Goal: Communication & Community: Answer question/provide support

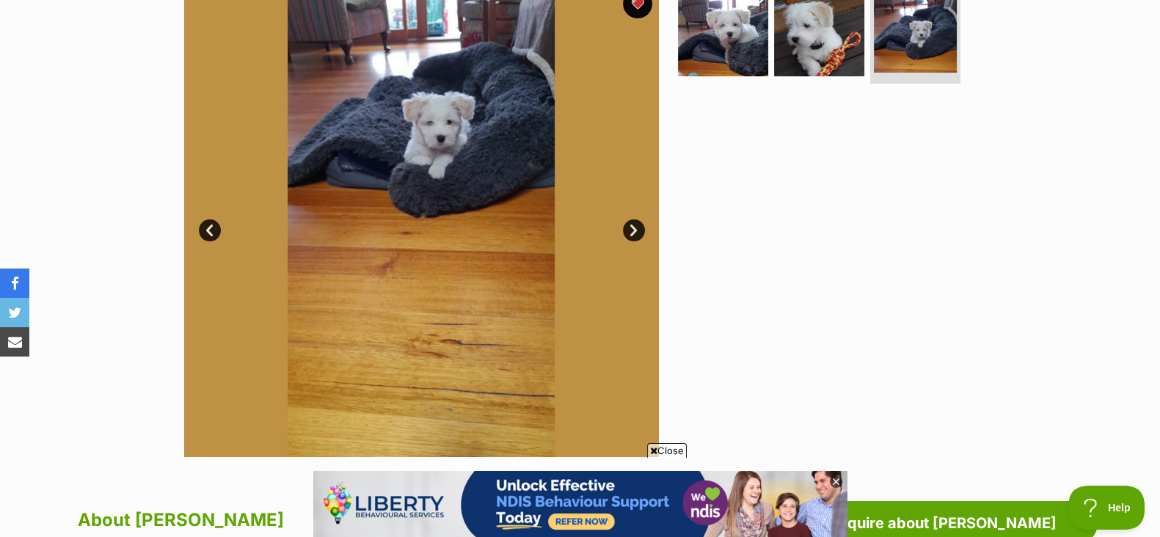
scroll to position [294, 0]
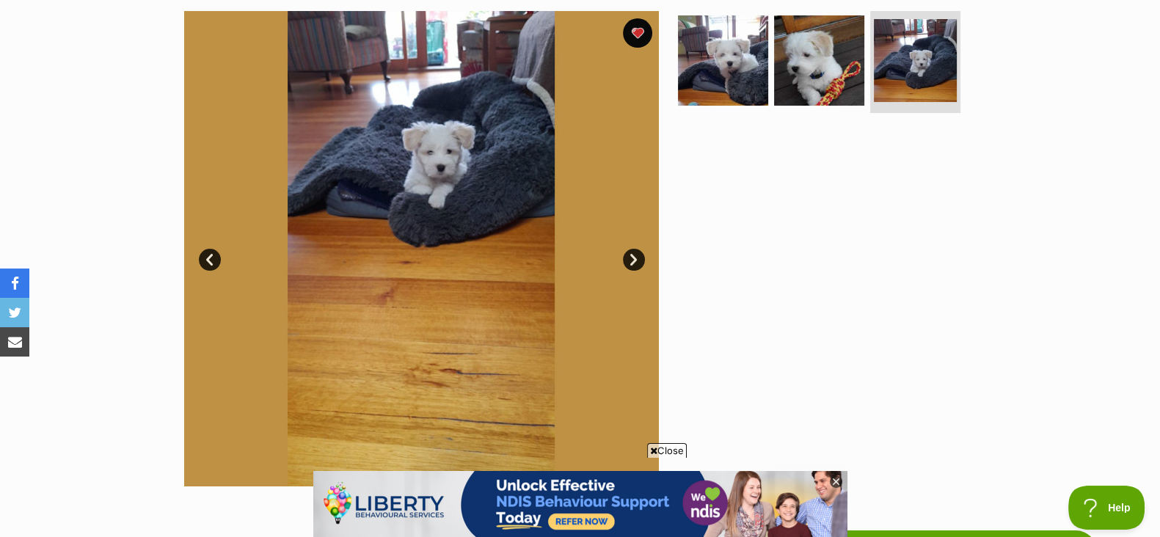
click at [628, 255] on link "Next" at bounding box center [634, 260] width 22 height 22
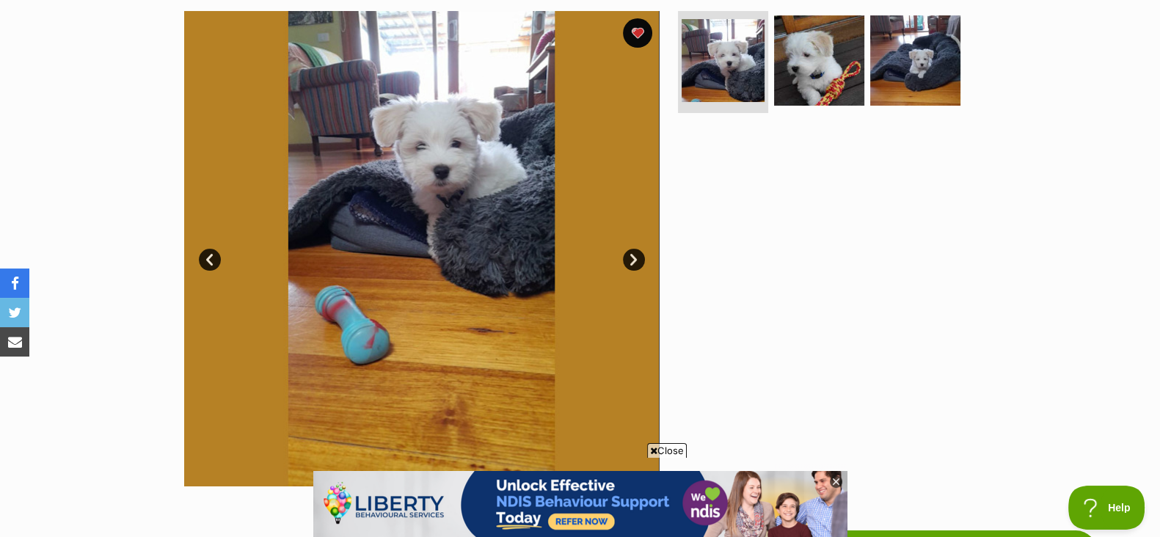
click at [628, 255] on link "Next" at bounding box center [634, 260] width 22 height 22
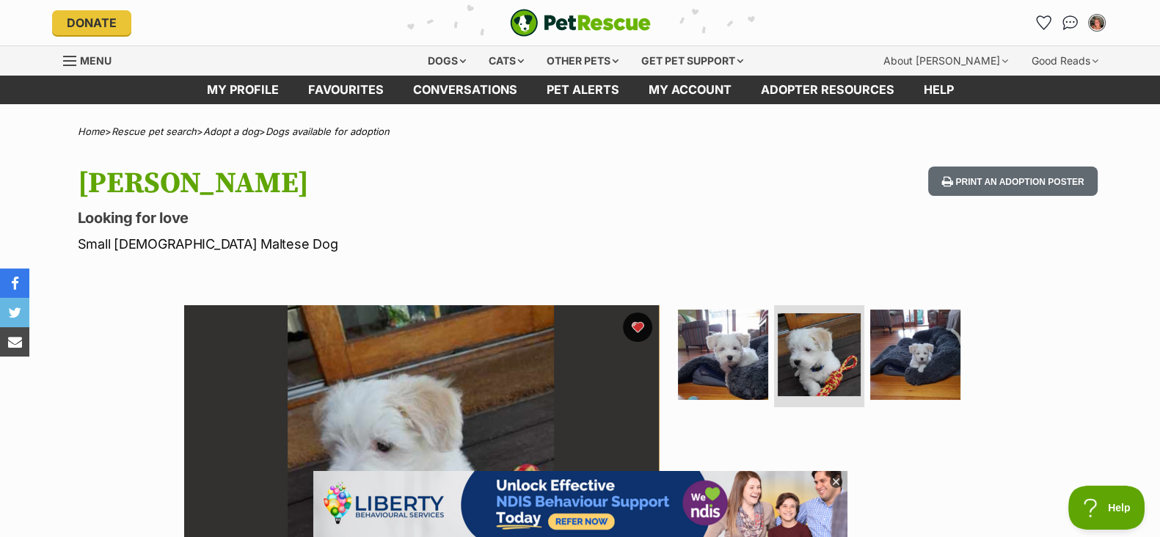
scroll to position [0, 0]
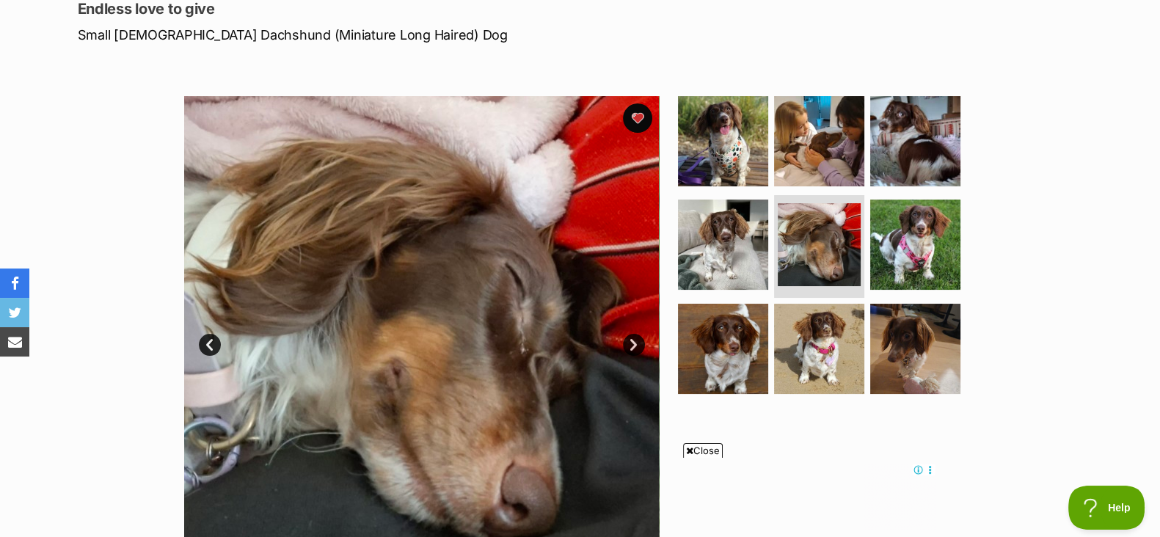
click at [625, 343] on link "Next" at bounding box center [634, 345] width 22 height 22
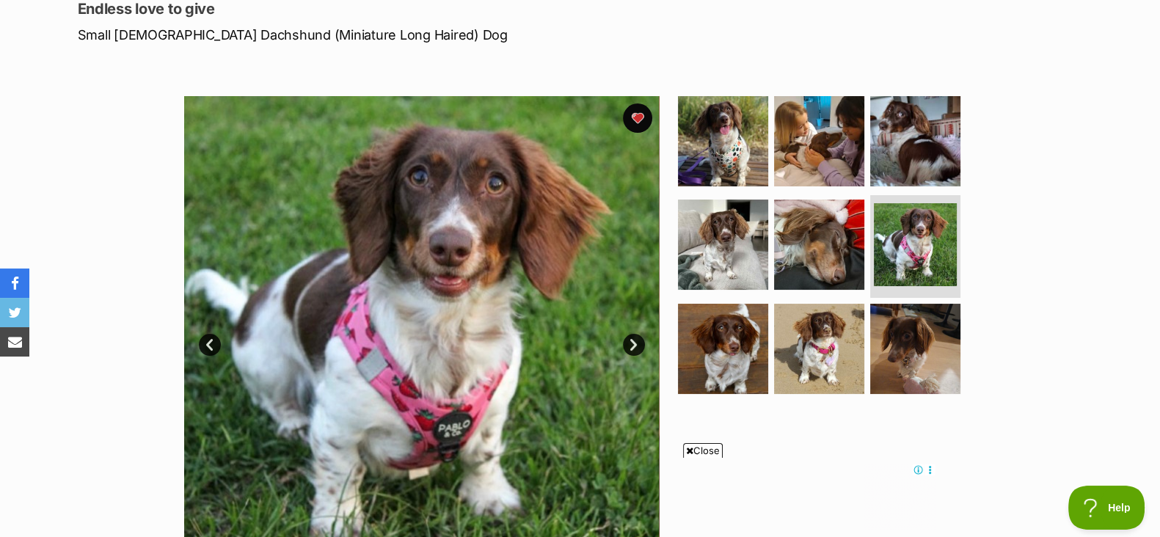
click at [625, 343] on link "Next" at bounding box center [634, 345] width 22 height 22
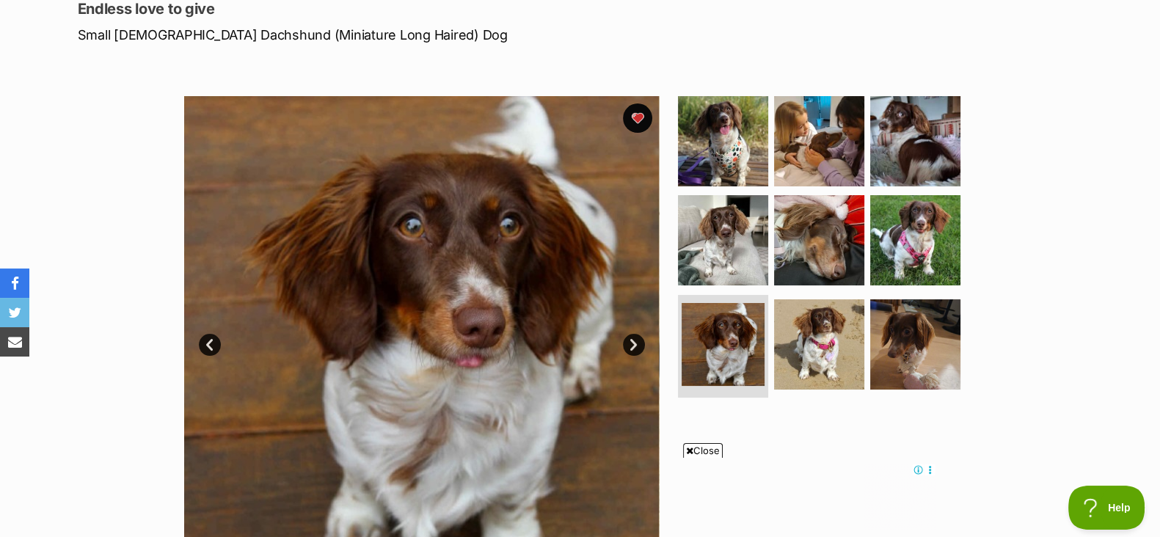
click at [625, 343] on link "Next" at bounding box center [634, 345] width 22 height 22
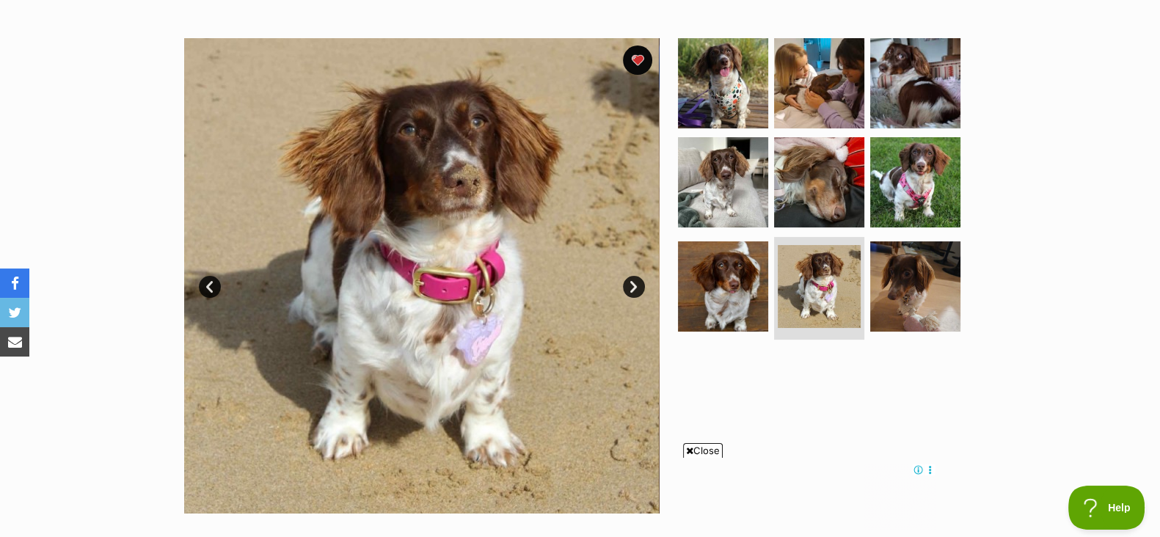
scroll to position [268, 0]
click at [700, 446] on span "Close" at bounding box center [703, 450] width 40 height 15
click at [206, 289] on link "Prev" at bounding box center [210, 286] width 22 height 22
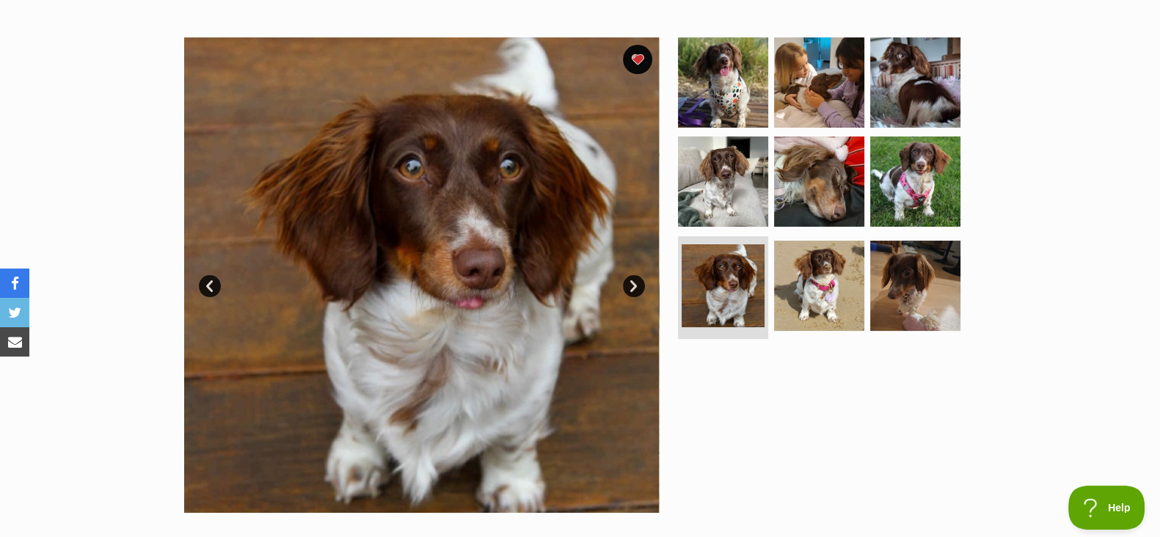
click at [206, 289] on link "Prev" at bounding box center [210, 286] width 22 height 22
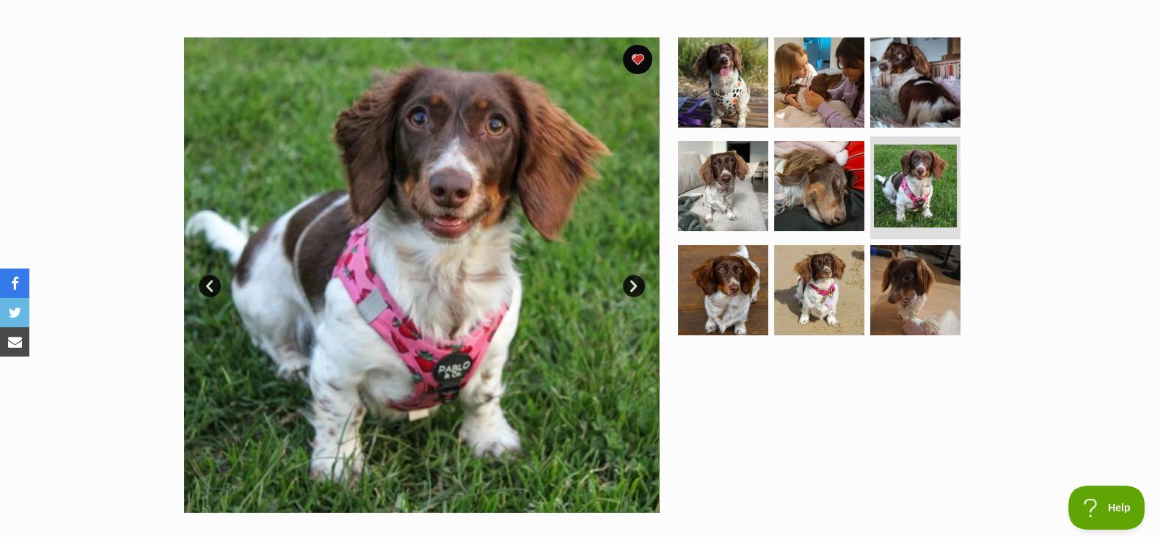
click at [206, 289] on link "Prev" at bounding box center [210, 286] width 22 height 22
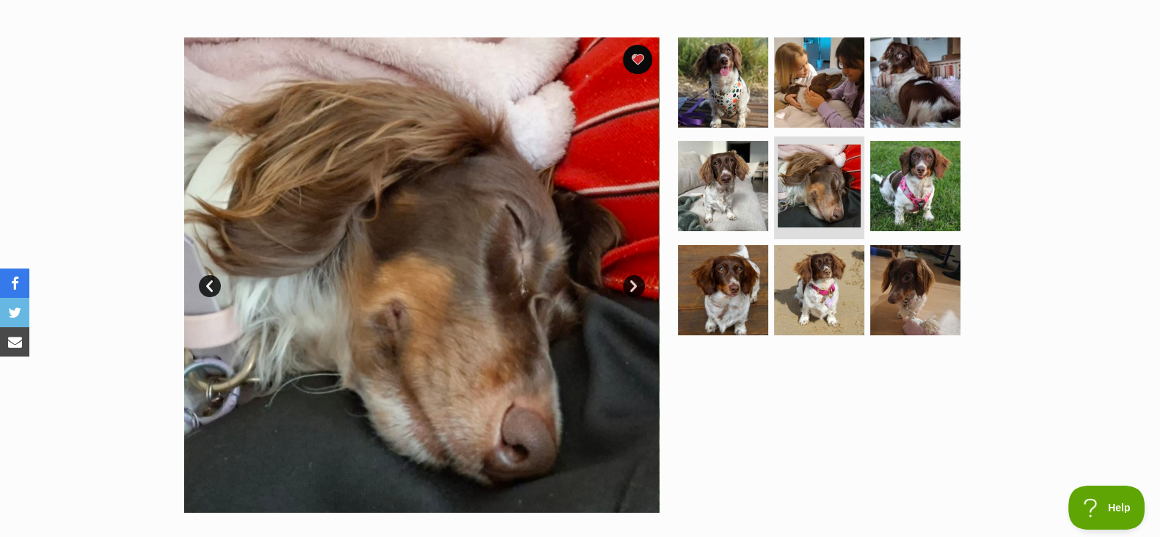
click at [206, 289] on link "Prev" at bounding box center [210, 286] width 22 height 22
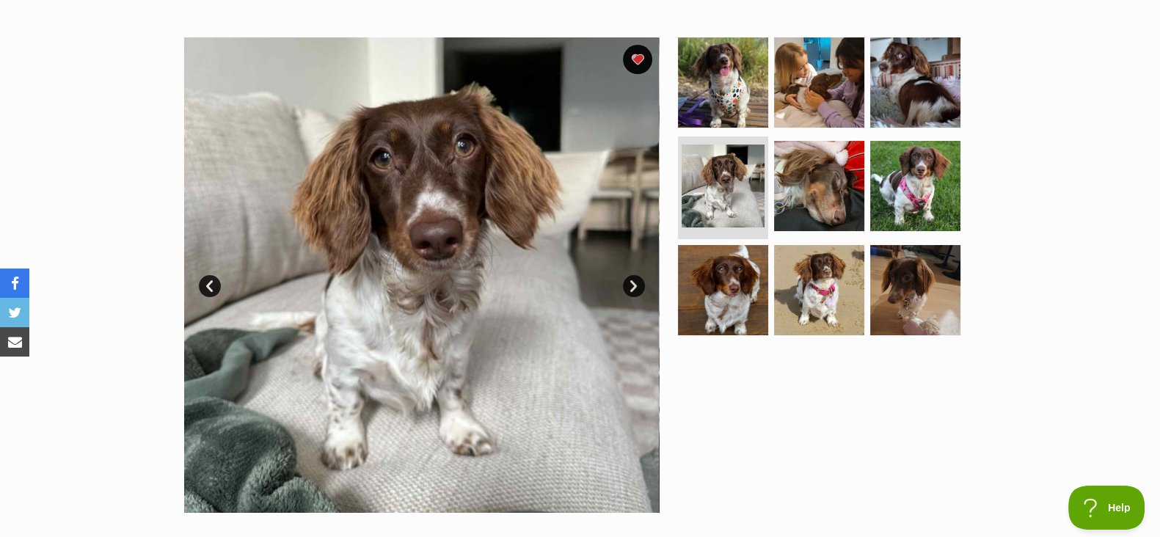
click at [206, 289] on link "Prev" at bounding box center [210, 286] width 22 height 22
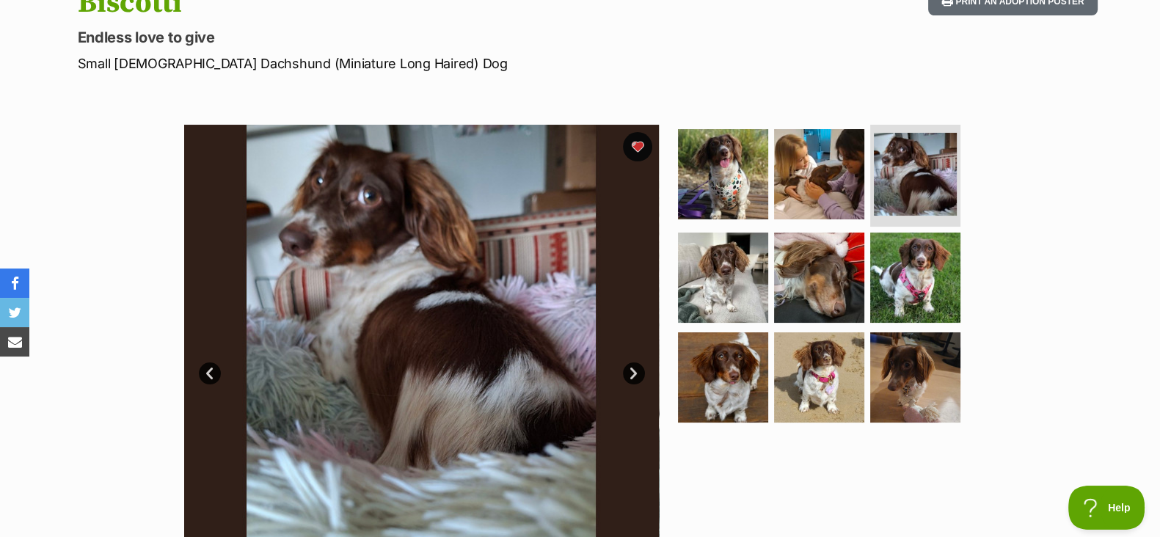
scroll to position [0, 0]
click at [632, 372] on link "Next" at bounding box center [634, 374] width 22 height 22
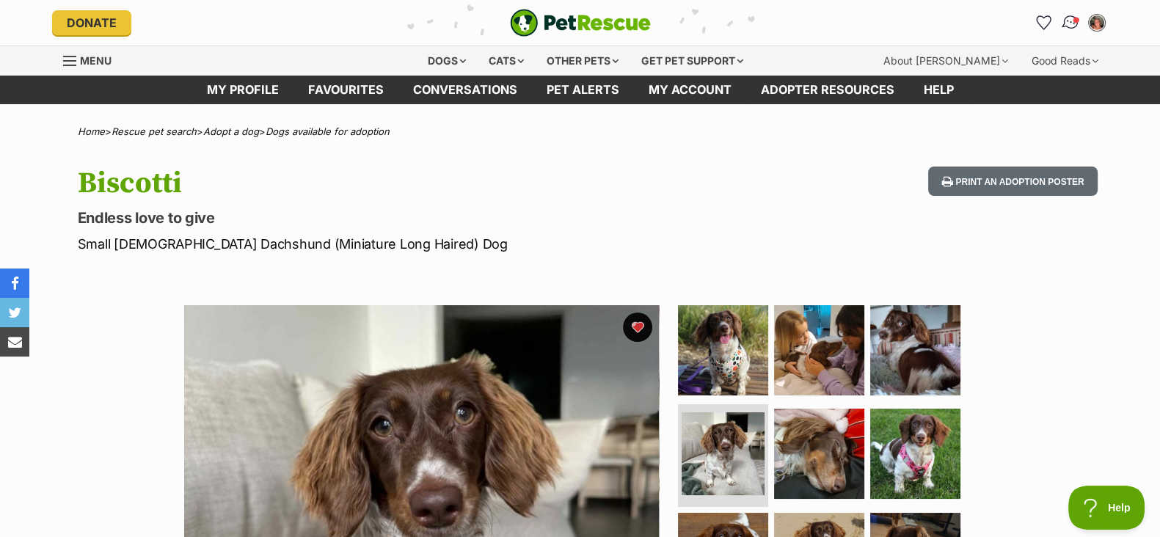
click at [1074, 19] on span "Conversations" at bounding box center [1075, 19] width 7 height 7
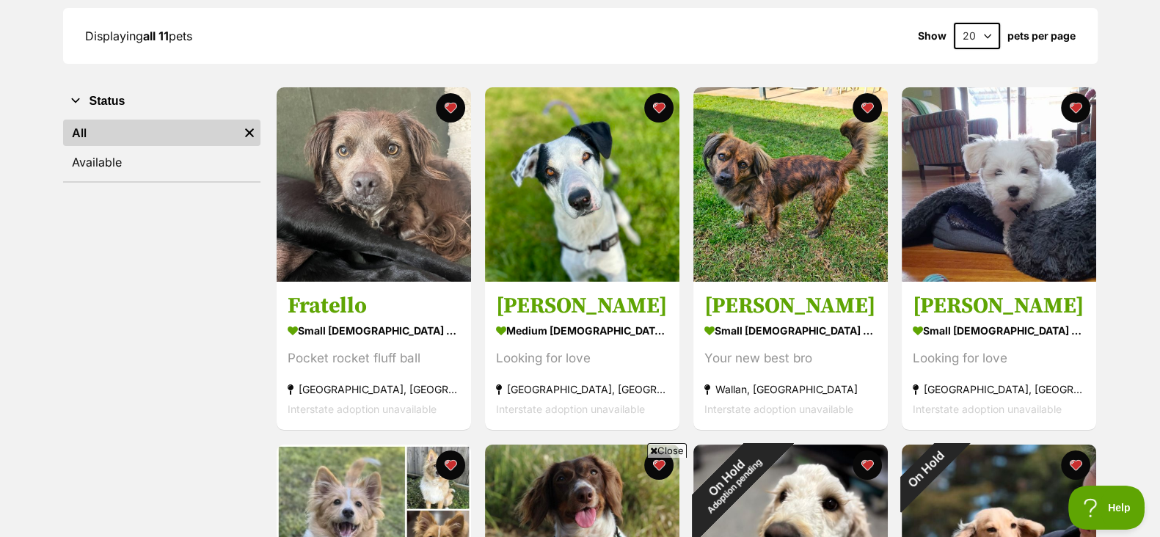
scroll to position [213, 0]
click at [664, 447] on span "Close" at bounding box center [667, 450] width 40 height 15
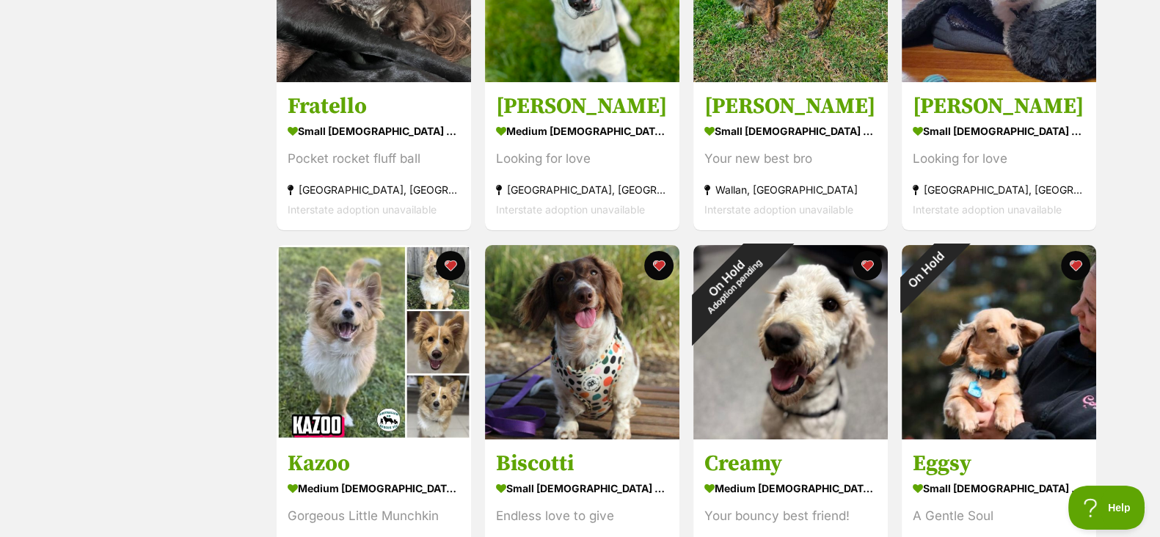
scroll to position [488, 0]
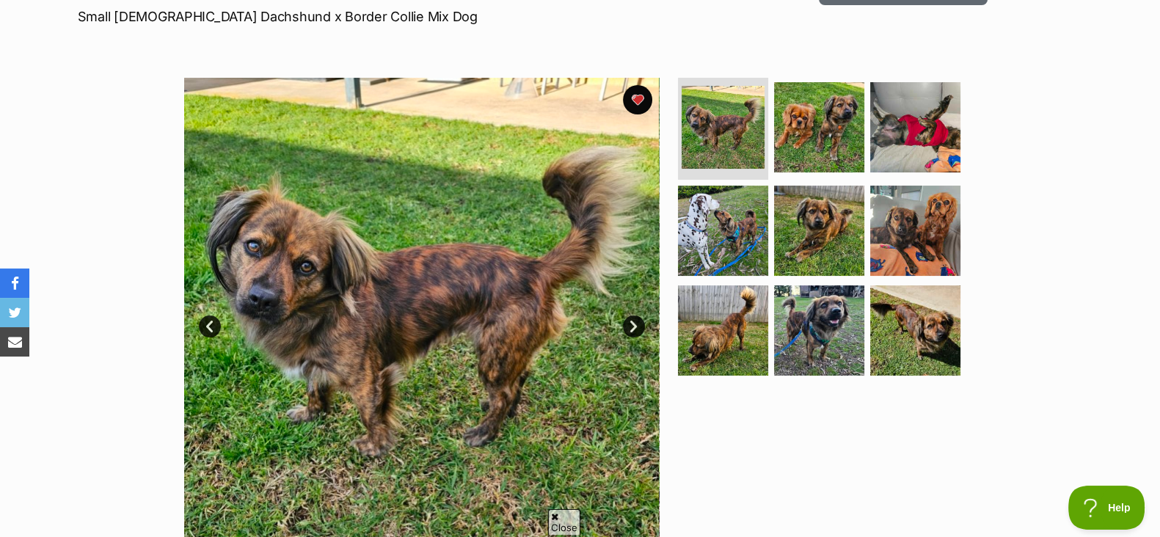
scroll to position [228, 0]
click at [569, 311] on link "Next" at bounding box center [634, 326] width 22 height 22
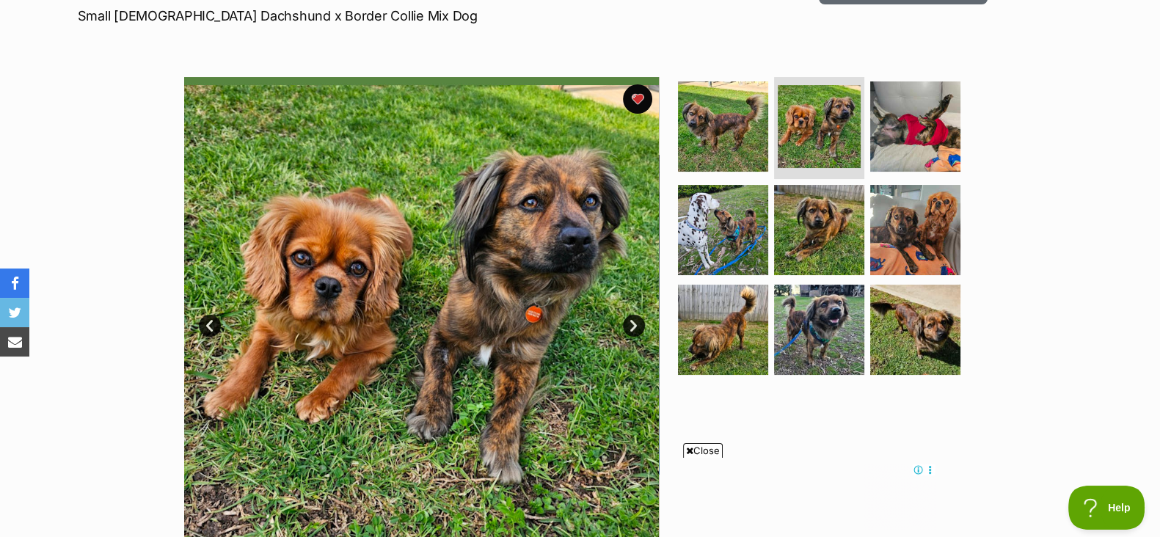
scroll to position [0, 0]
click at [569, 311] on link "Next" at bounding box center [634, 326] width 22 height 22
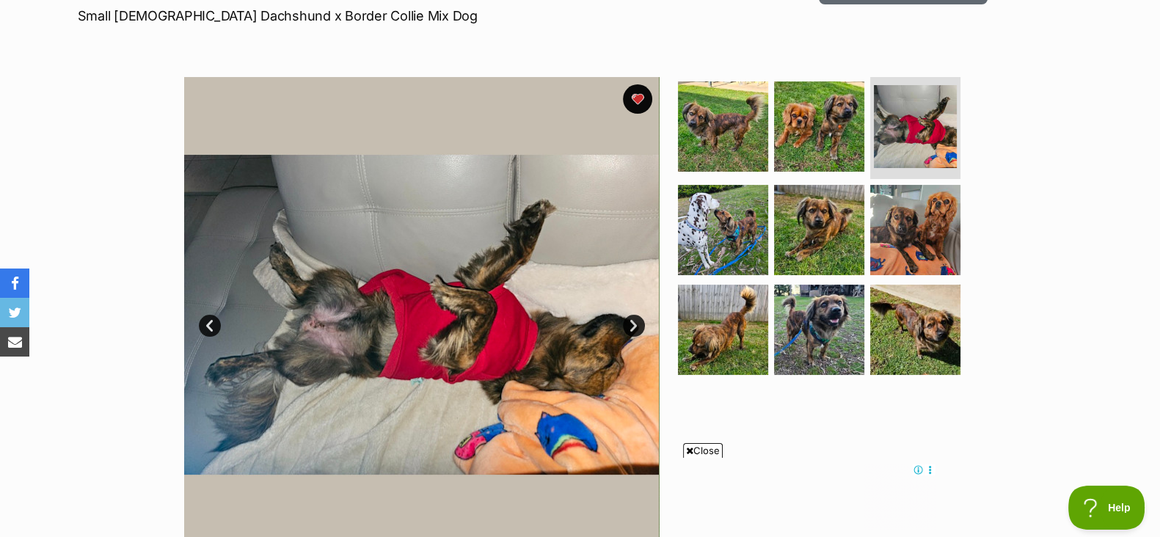
click at [569, 311] on link "Next" at bounding box center [634, 326] width 22 height 22
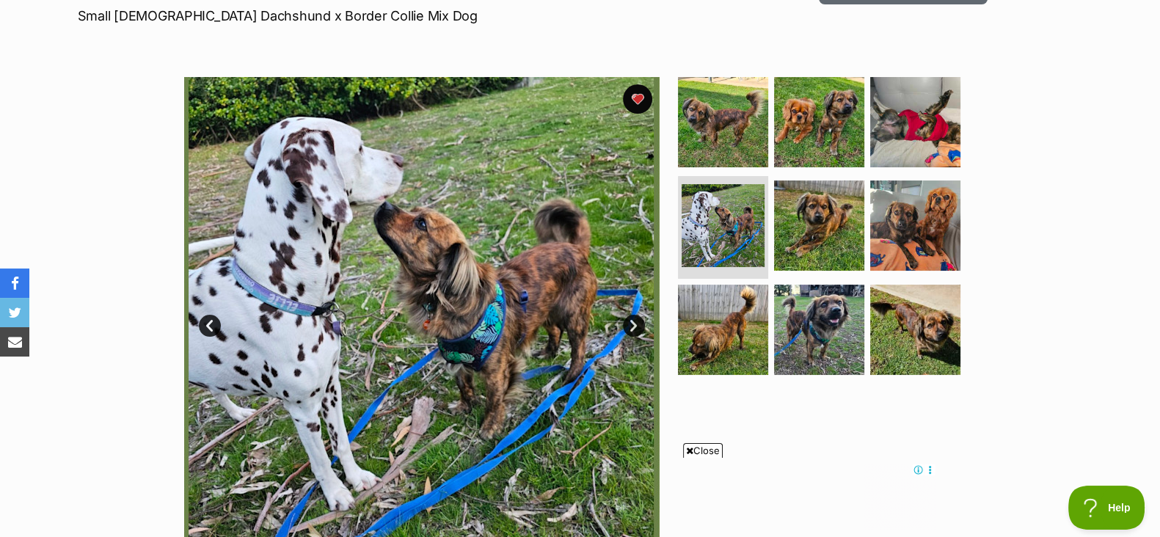
click at [569, 311] on link "Next" at bounding box center [634, 326] width 22 height 22
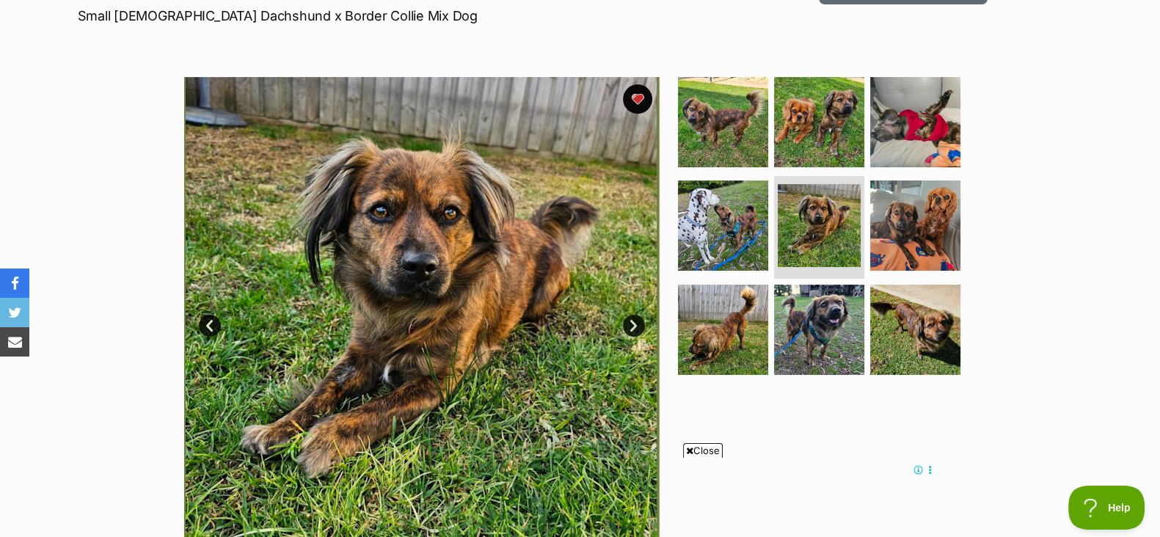
click at [569, 311] on link "Next" at bounding box center [634, 326] width 22 height 22
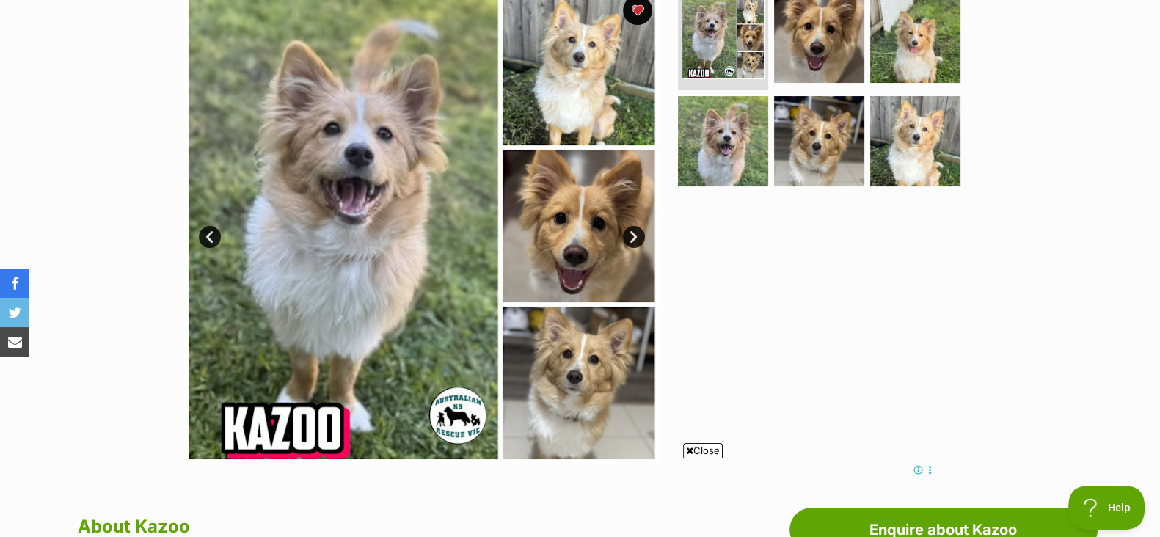
click at [639, 236] on link "Next" at bounding box center [634, 237] width 22 height 22
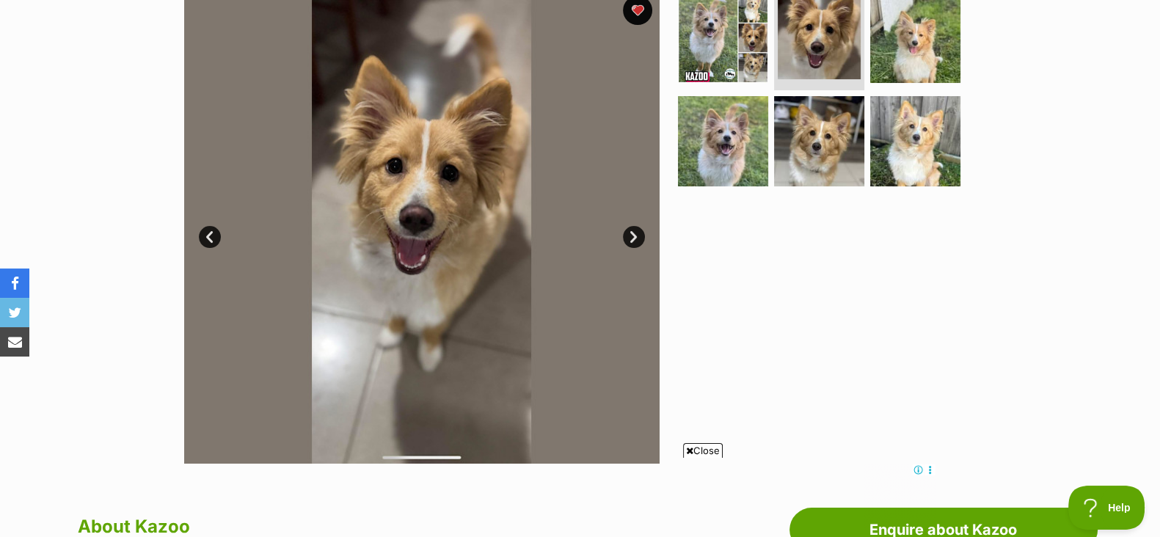
click at [639, 236] on link "Next" at bounding box center [634, 237] width 22 height 22
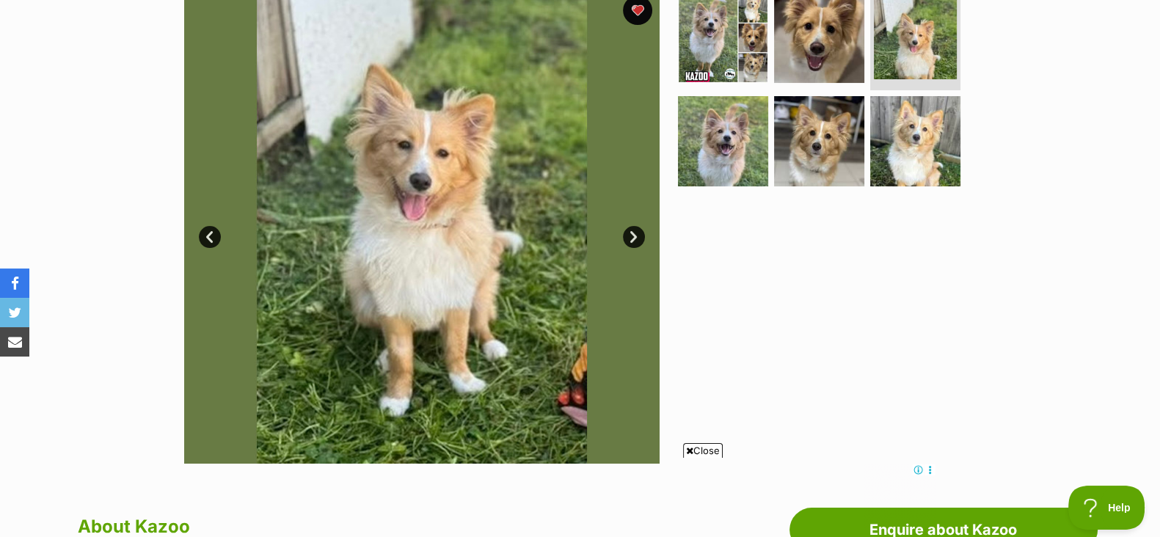
click at [639, 236] on link "Next" at bounding box center [634, 237] width 22 height 22
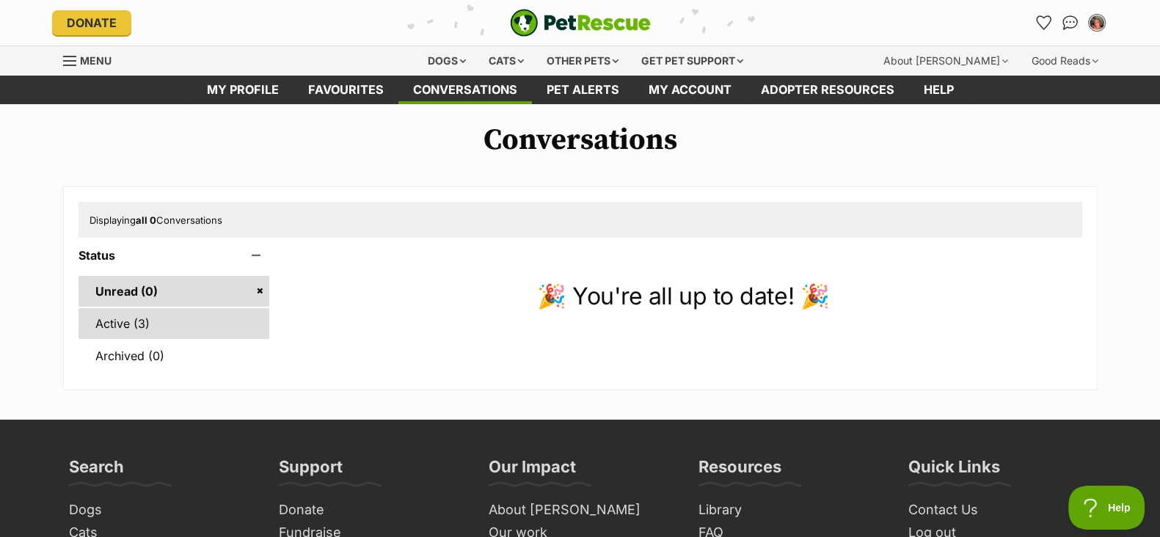
click at [238, 327] on link "Active (3)" at bounding box center [175, 323] width 192 height 31
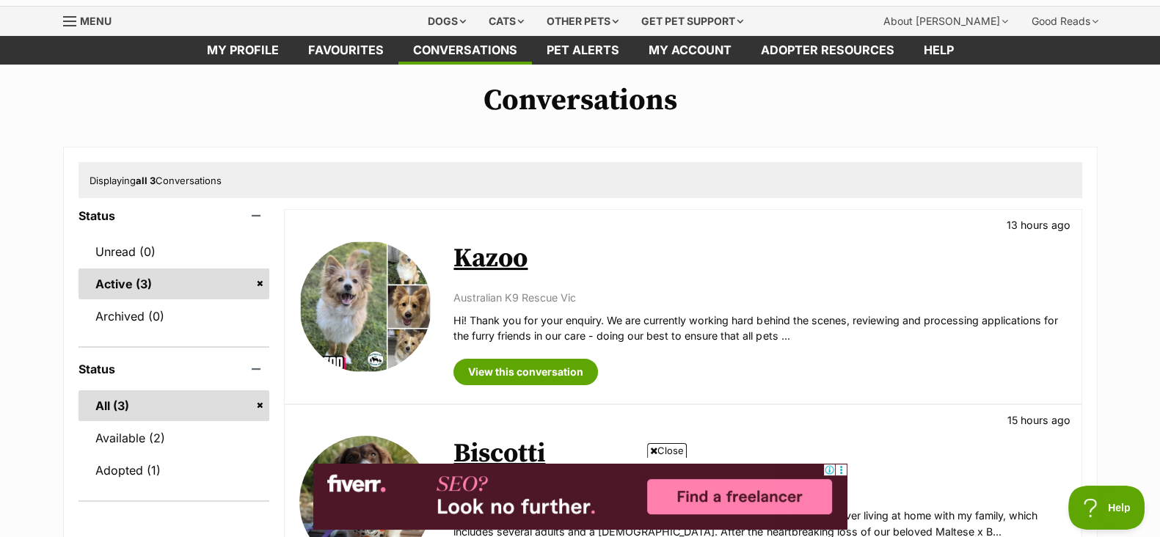
scroll to position [36, 0]
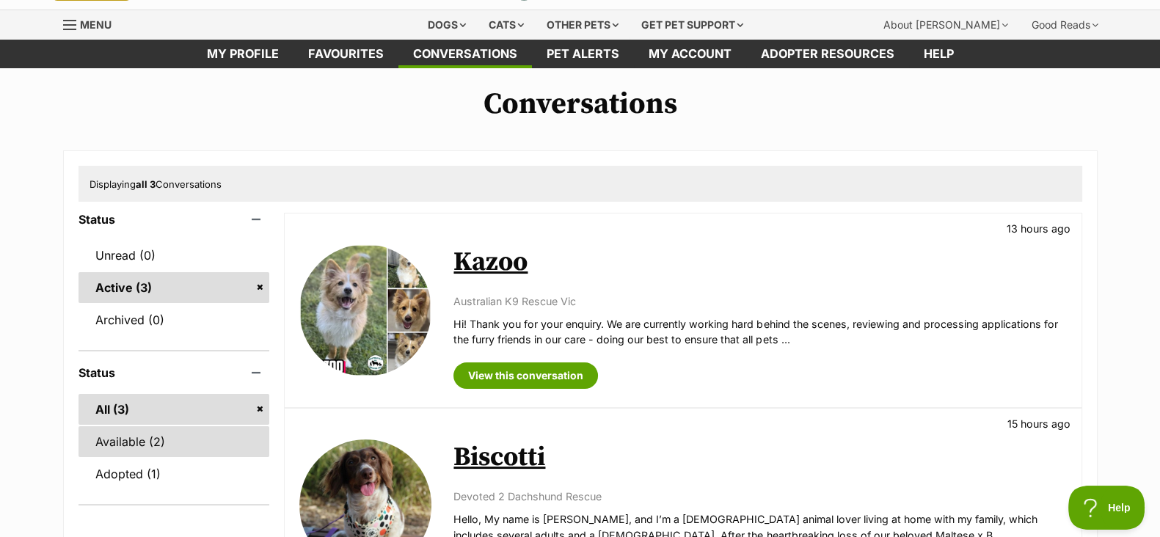
click at [183, 444] on link "Available (2)" at bounding box center [175, 441] width 192 height 31
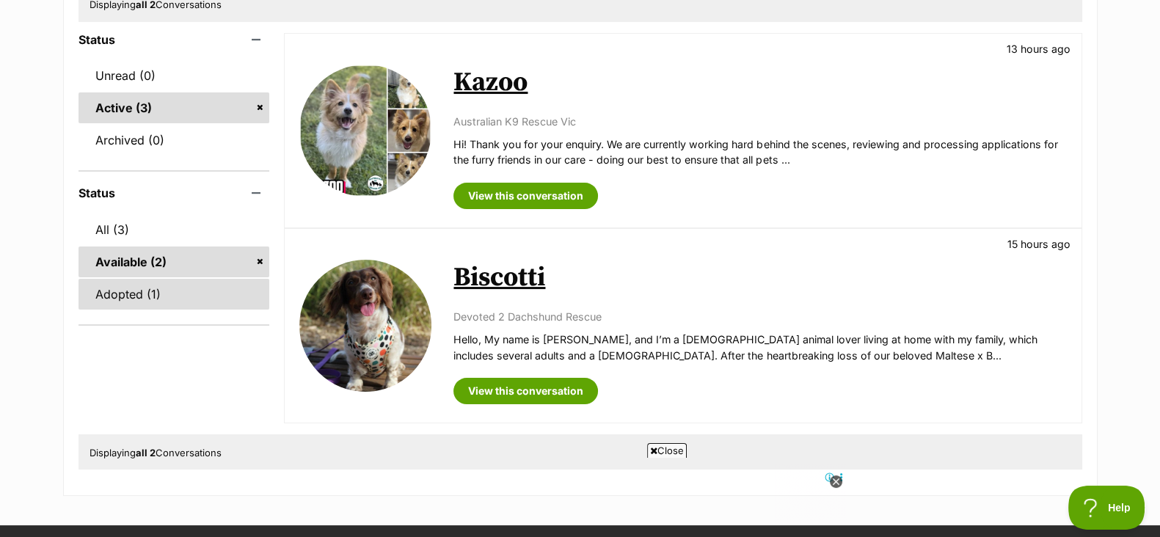
click at [187, 306] on link "Adopted (1)" at bounding box center [175, 294] width 192 height 31
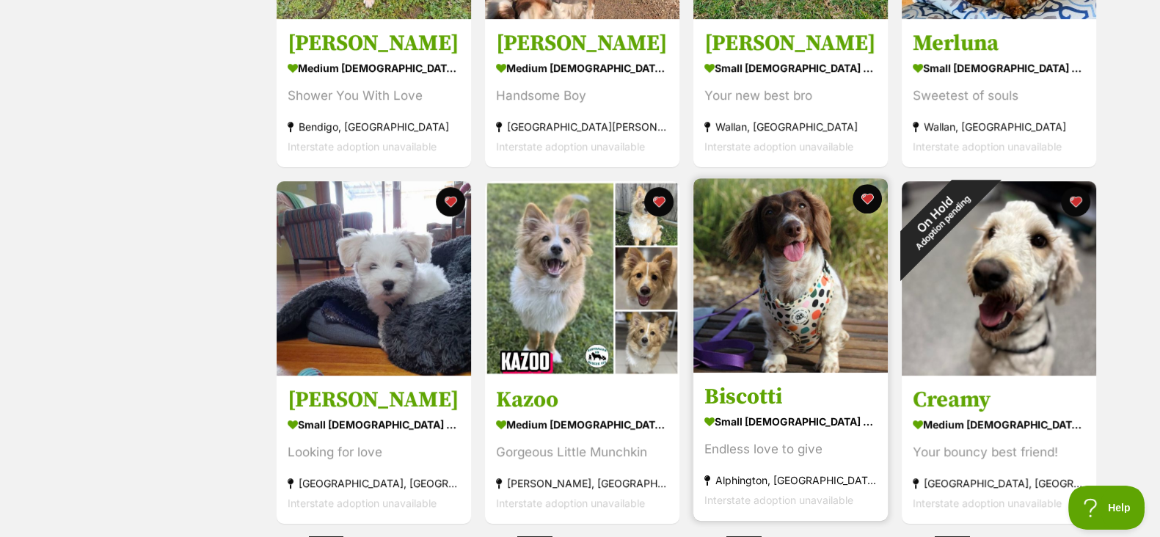
click at [700, 333] on img at bounding box center [791, 275] width 195 height 195
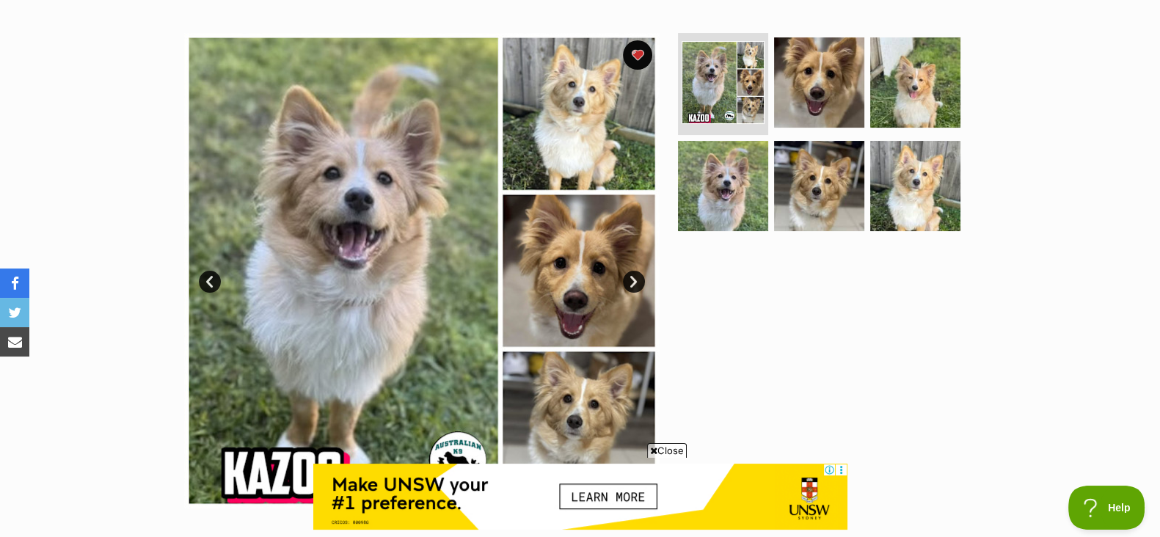
click at [633, 278] on link "Next" at bounding box center [634, 282] width 22 height 22
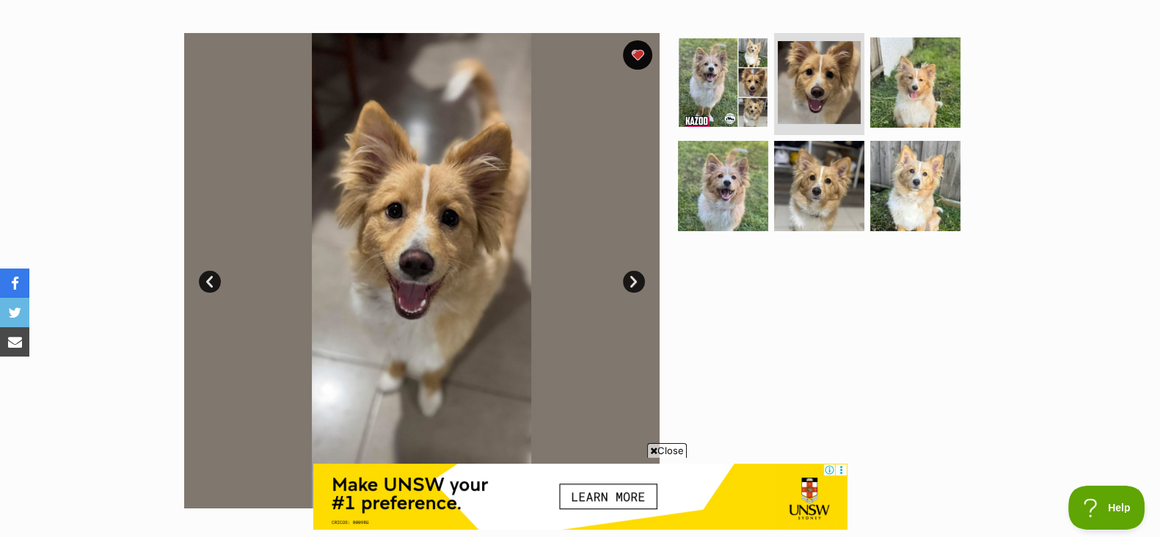
click at [633, 278] on link "Next" at bounding box center [634, 282] width 22 height 22
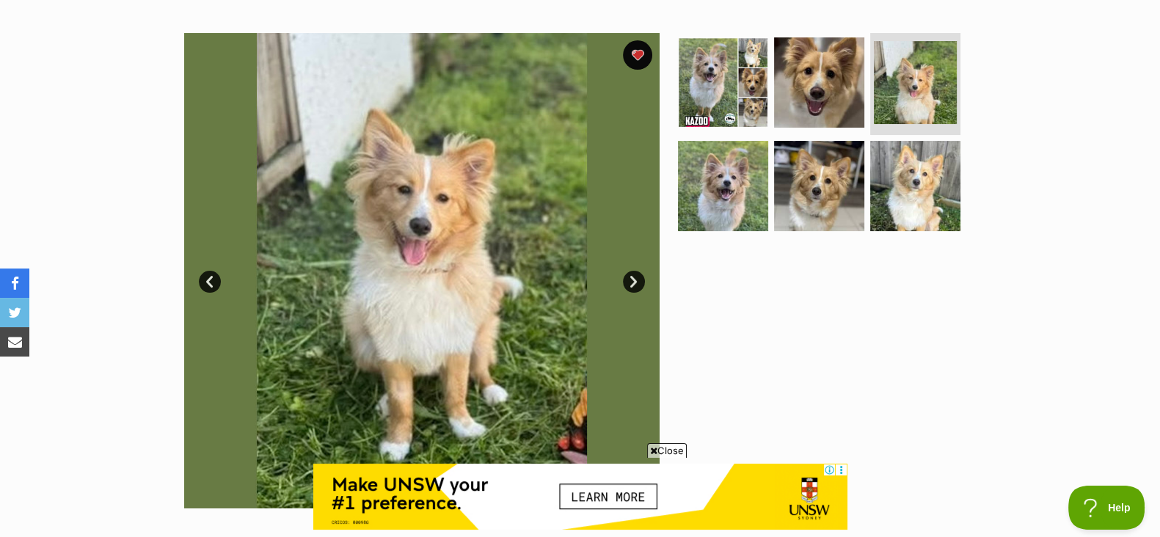
click at [633, 278] on link "Next" at bounding box center [634, 282] width 22 height 22
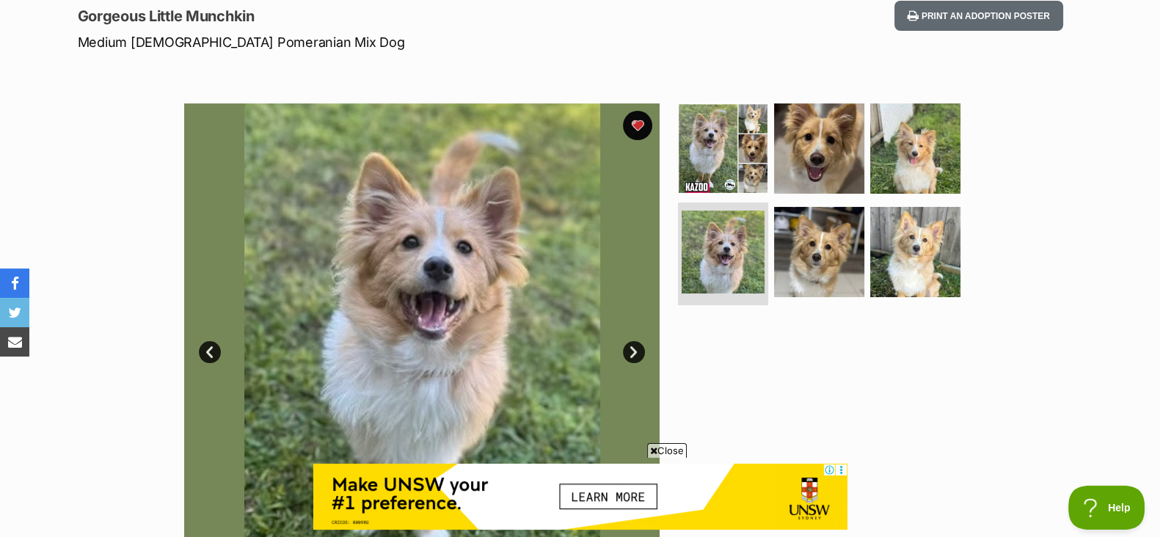
click at [661, 446] on span "Close" at bounding box center [667, 450] width 40 height 15
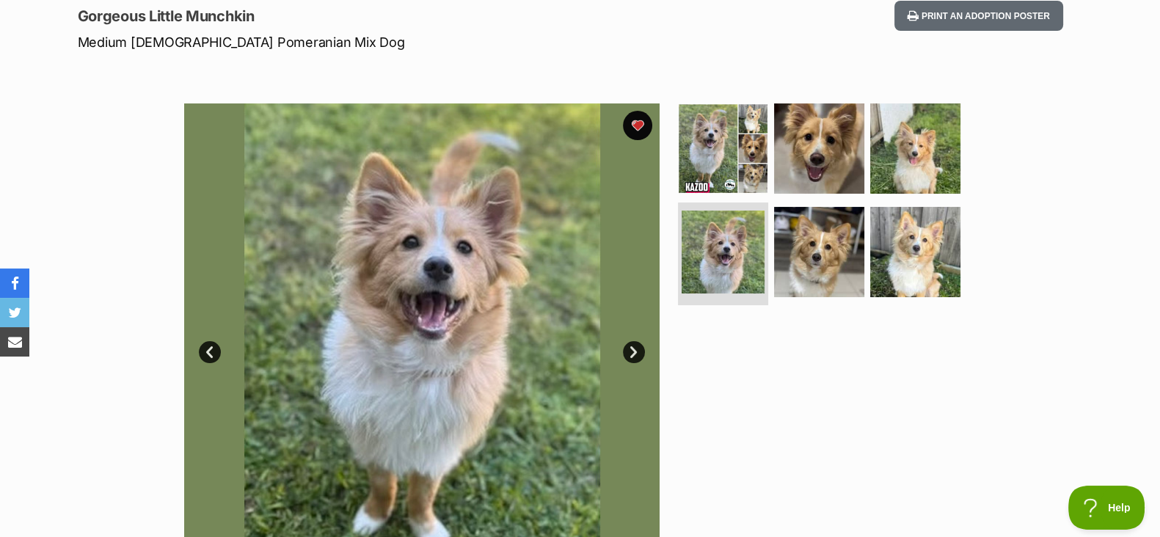
click at [639, 346] on link "Next" at bounding box center [634, 352] width 22 height 22
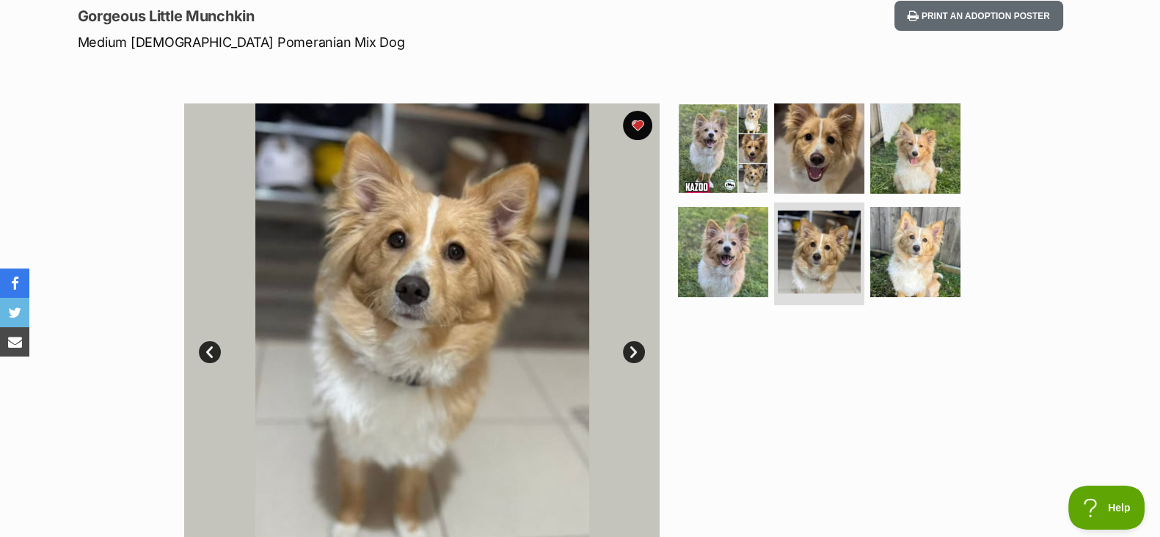
click at [628, 354] on link "Next" at bounding box center [634, 352] width 22 height 22
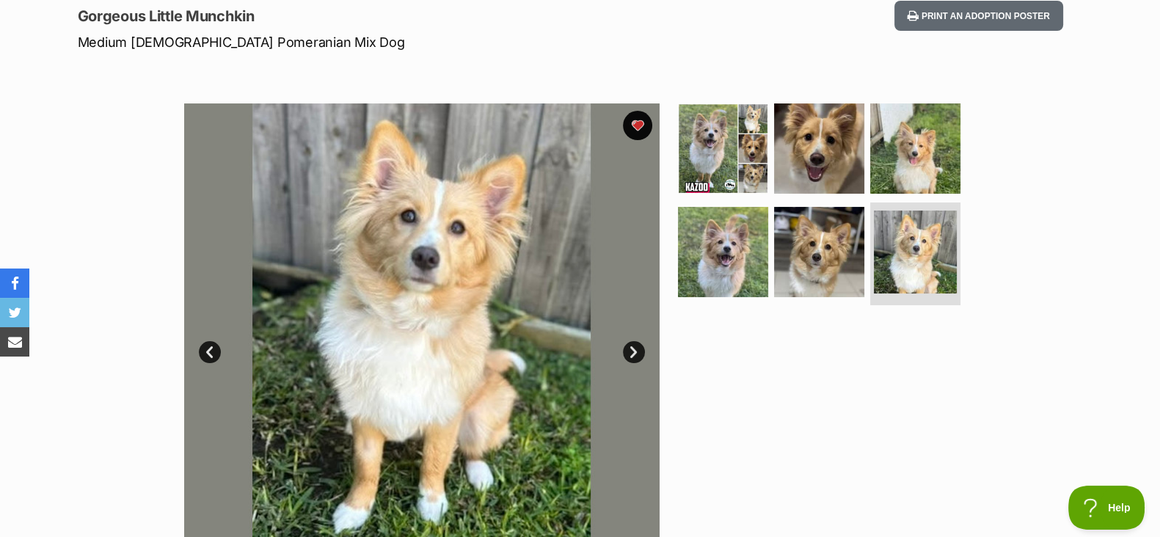
click at [628, 354] on link "Next" at bounding box center [634, 352] width 22 height 22
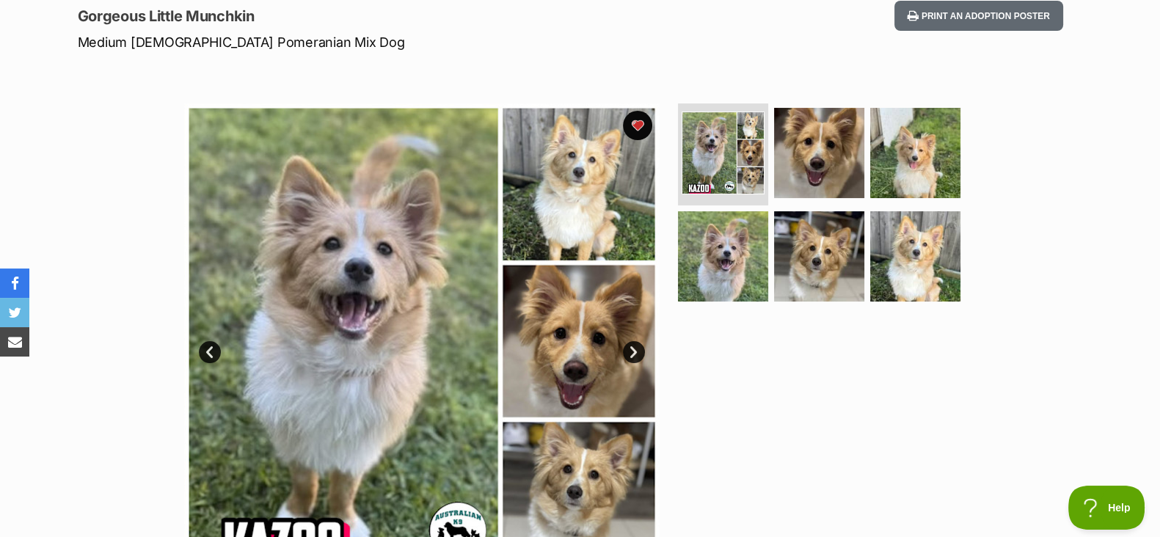
click at [628, 354] on link "Next" at bounding box center [634, 352] width 22 height 22
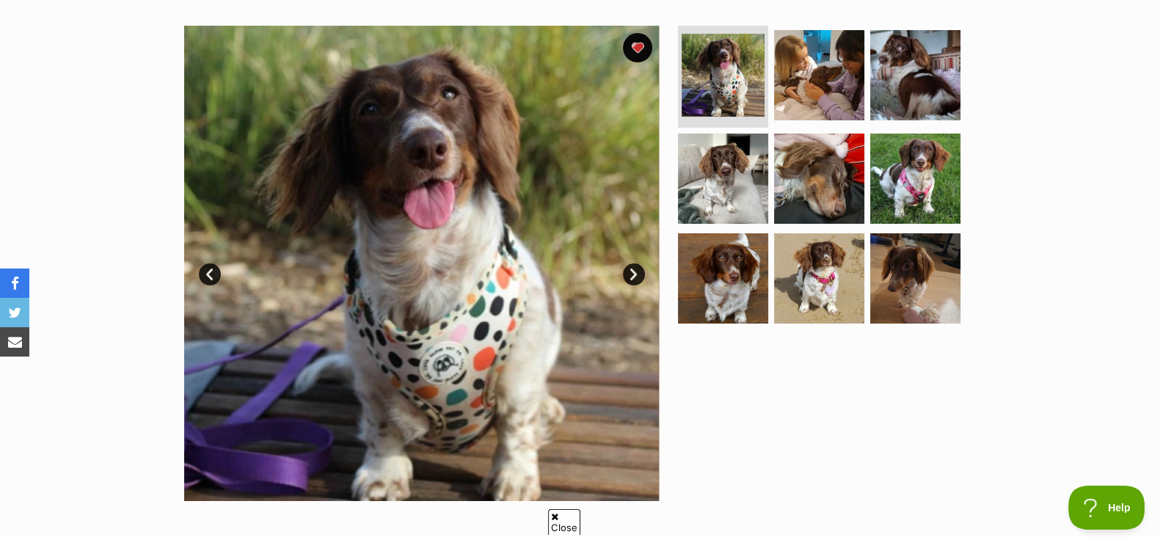
click at [631, 274] on link "Next" at bounding box center [634, 274] width 22 height 22
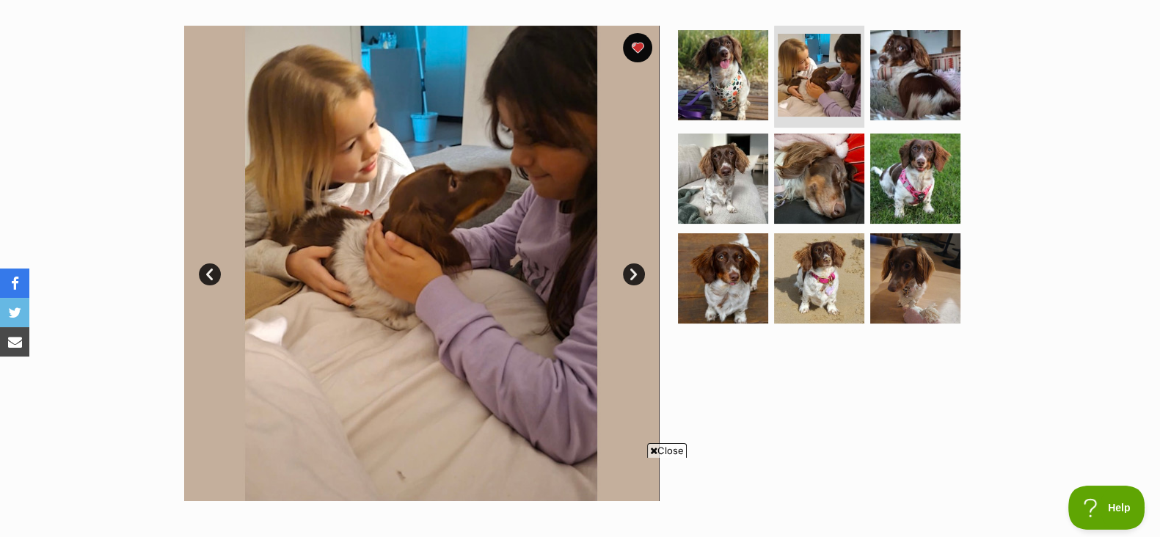
click at [631, 268] on link "Next" at bounding box center [634, 274] width 22 height 22
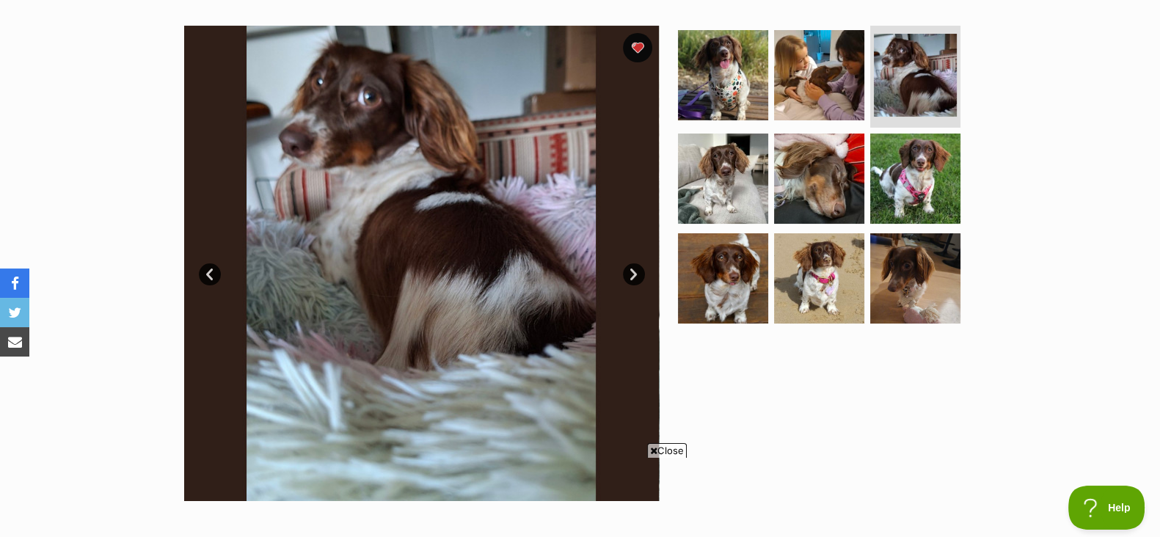
click at [631, 268] on link "Next" at bounding box center [634, 274] width 22 height 22
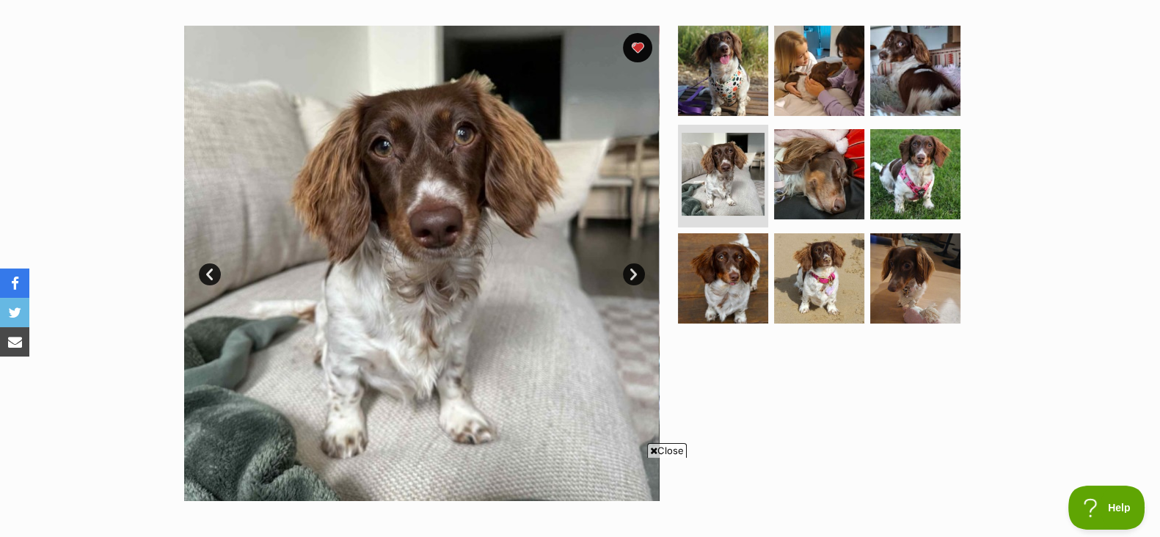
click at [633, 266] on link "Next" at bounding box center [634, 274] width 22 height 22
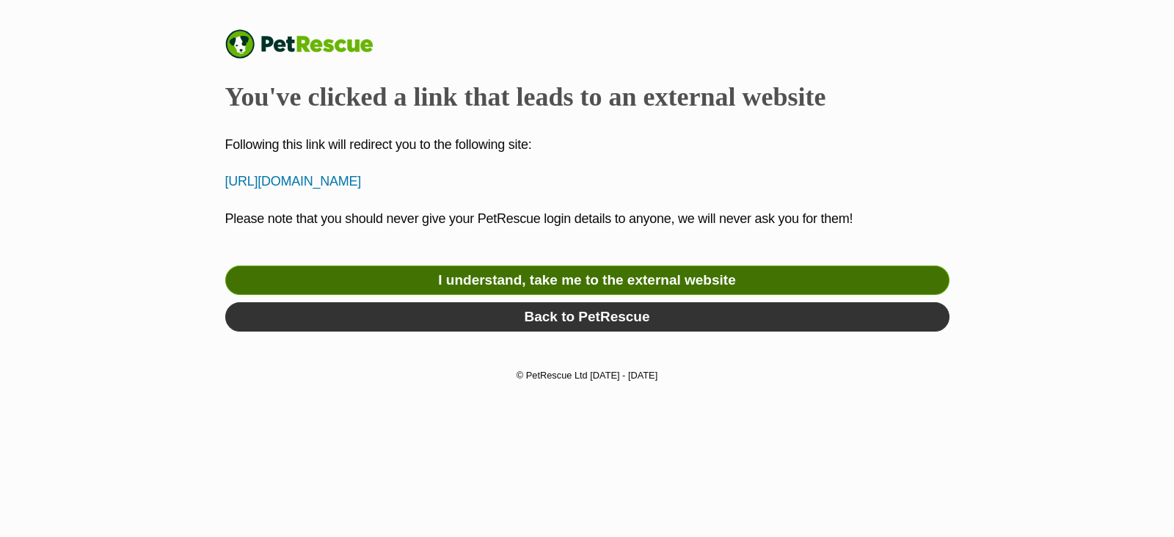
click at [272, 268] on link "I understand, take me to the external website" at bounding box center [587, 280] width 724 height 29
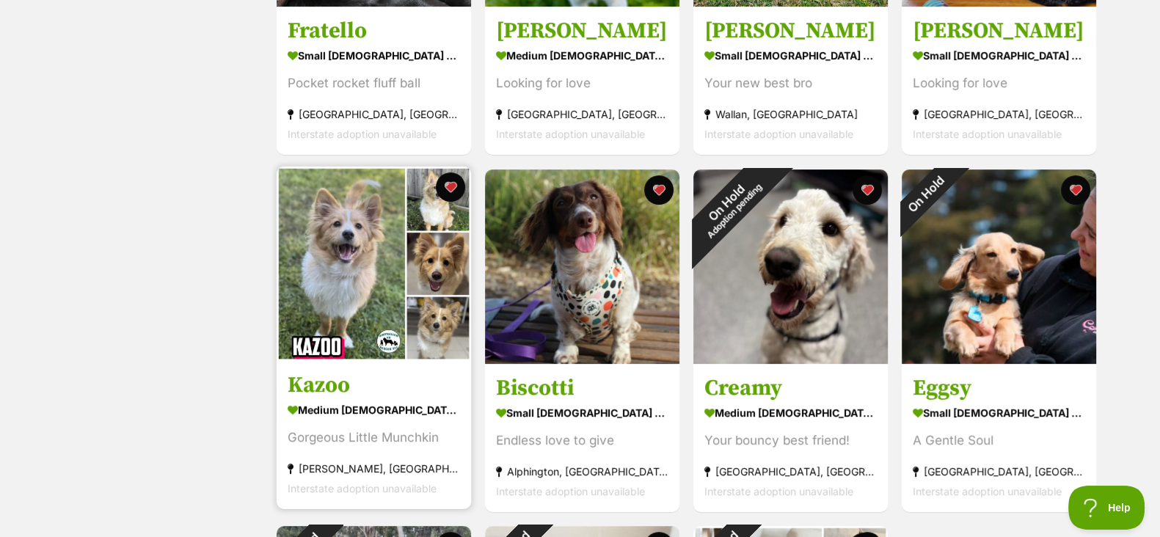
click at [341, 317] on img at bounding box center [374, 264] width 195 height 195
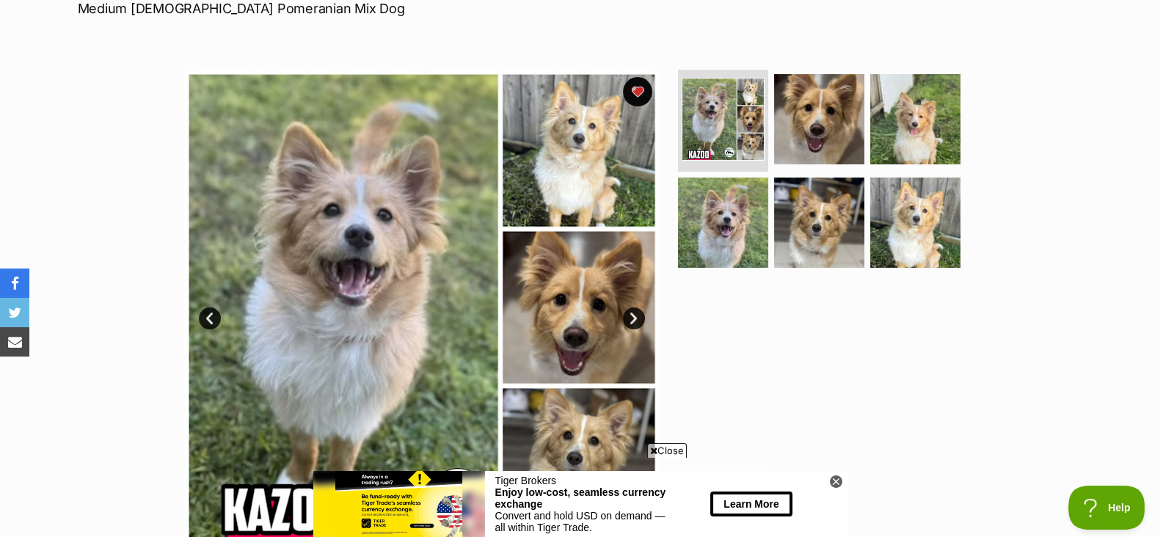
scroll to position [235, 0]
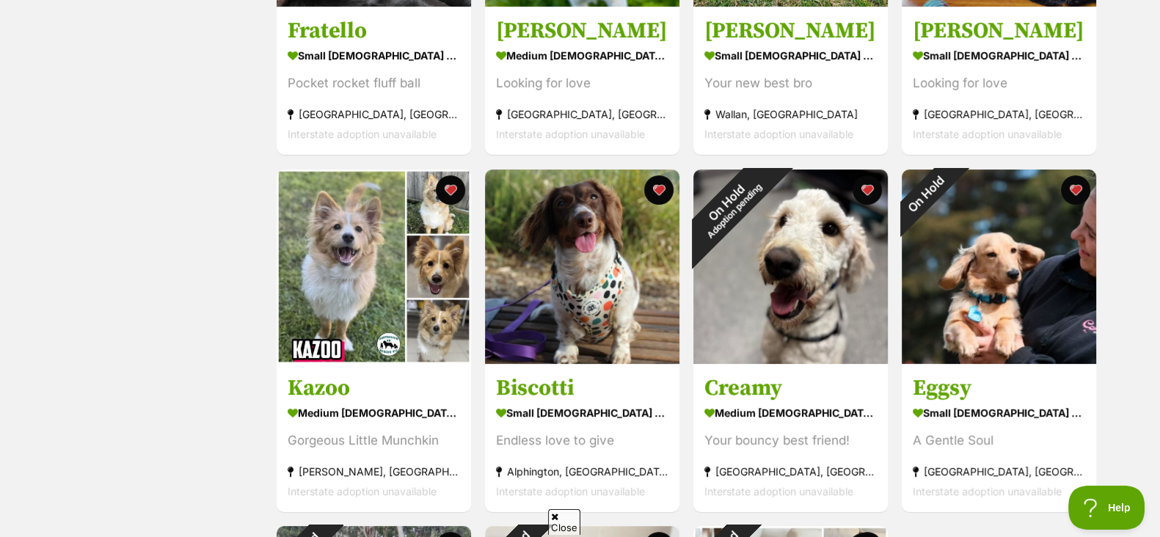
click at [144, 172] on div "Status All Remove filter Available" at bounding box center [161, 341] width 197 height 1060
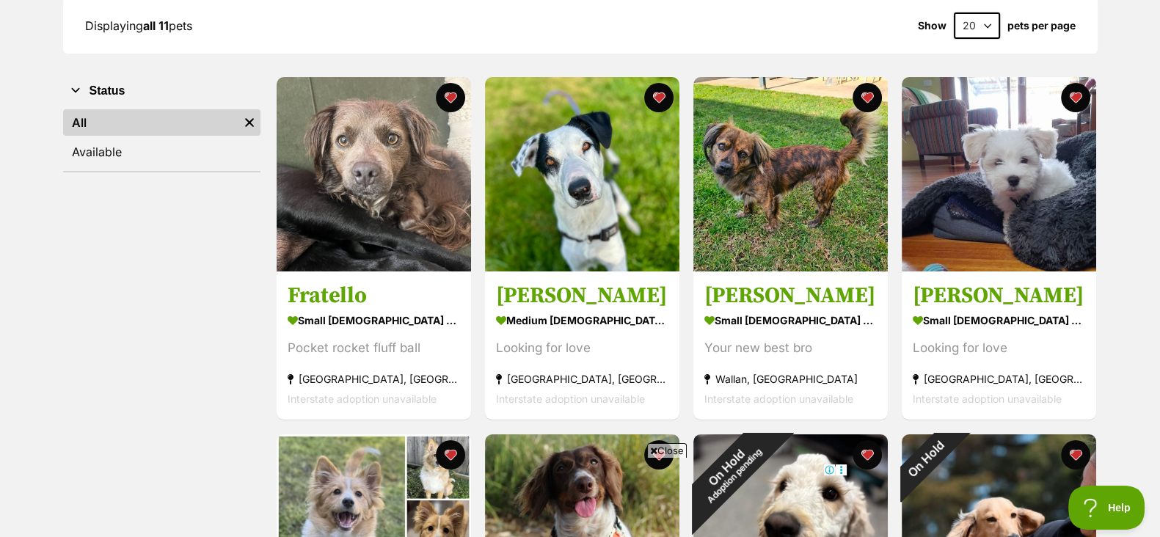
scroll to position [217, 0]
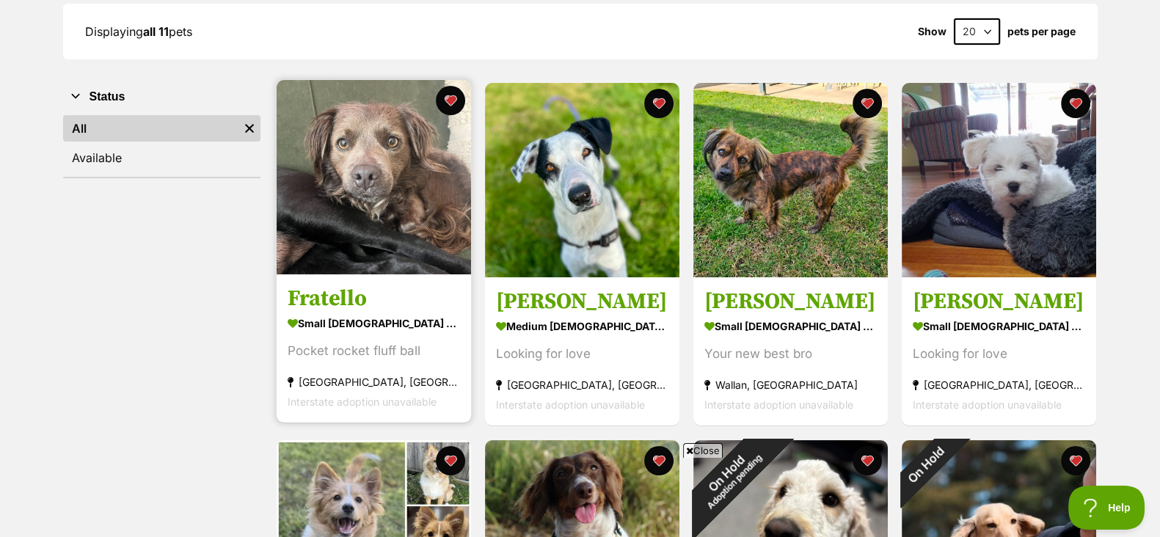
click at [357, 178] on img at bounding box center [374, 177] width 195 height 195
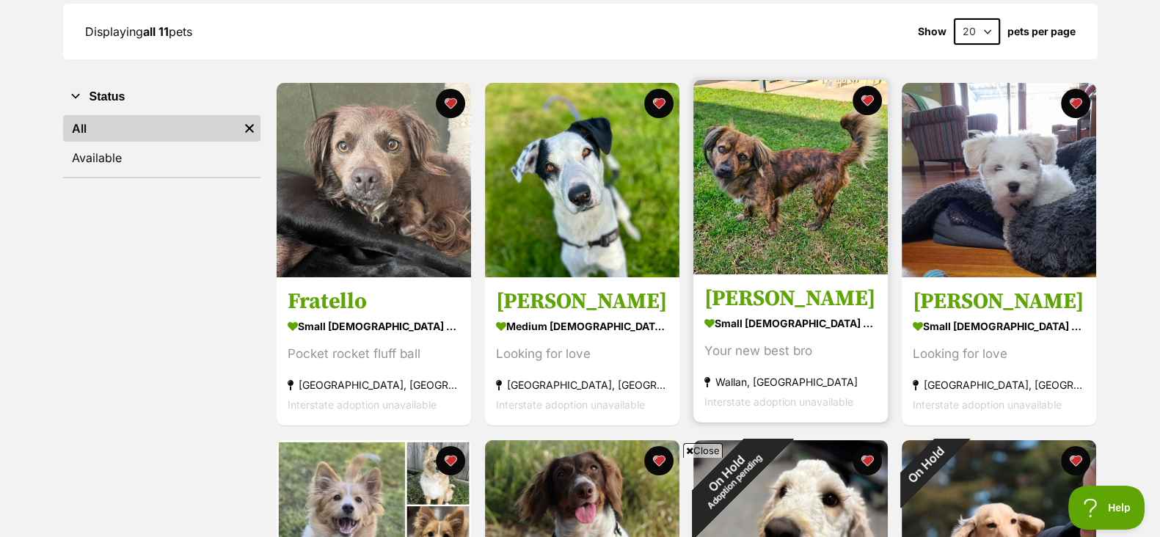
click at [758, 214] on img at bounding box center [791, 177] width 195 height 195
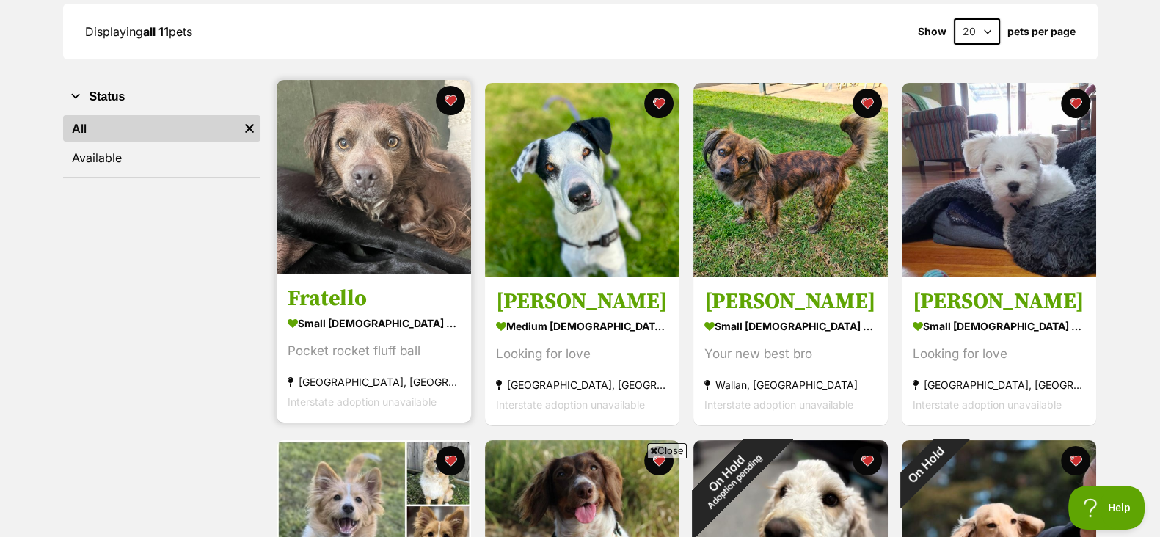
scroll to position [0, 0]
click at [329, 181] on img at bounding box center [374, 177] width 195 height 195
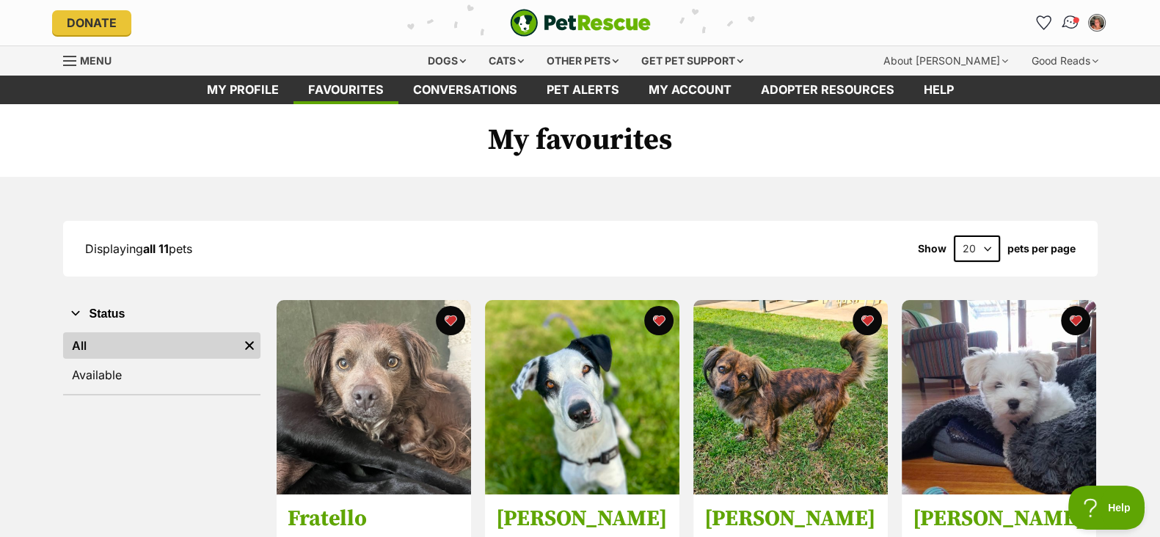
click at [1069, 32] on link "Conversations" at bounding box center [1070, 22] width 30 height 30
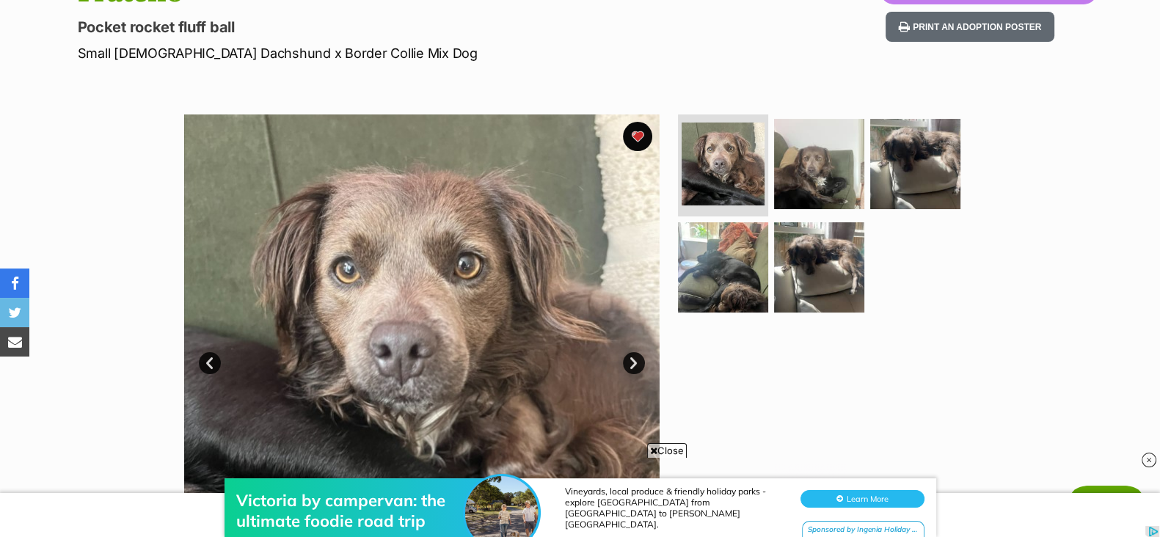
click at [624, 358] on link "Next" at bounding box center [634, 363] width 22 height 22
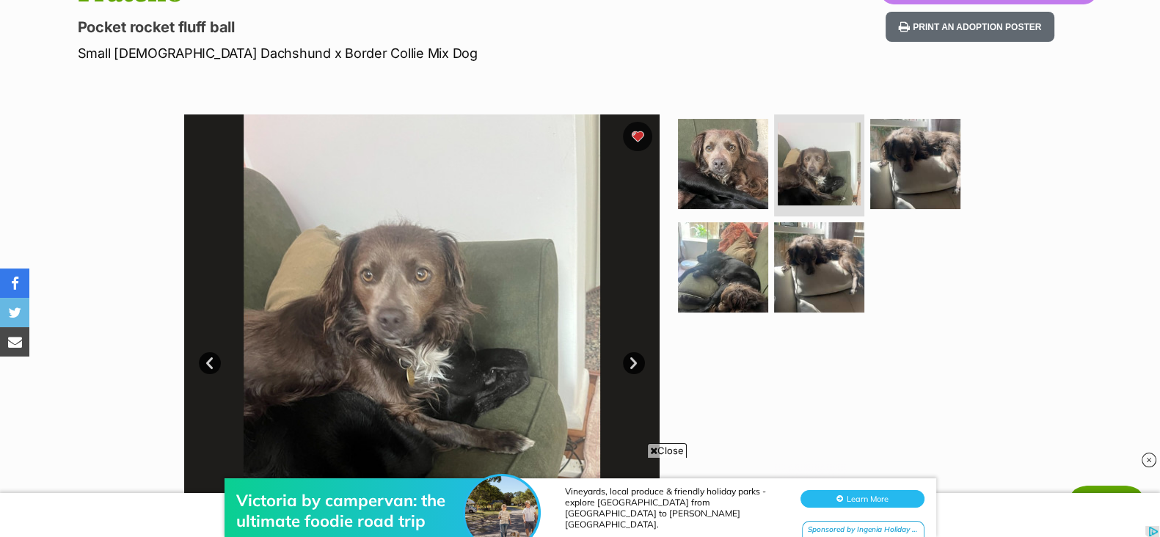
click at [624, 358] on link "Next" at bounding box center [634, 363] width 22 height 22
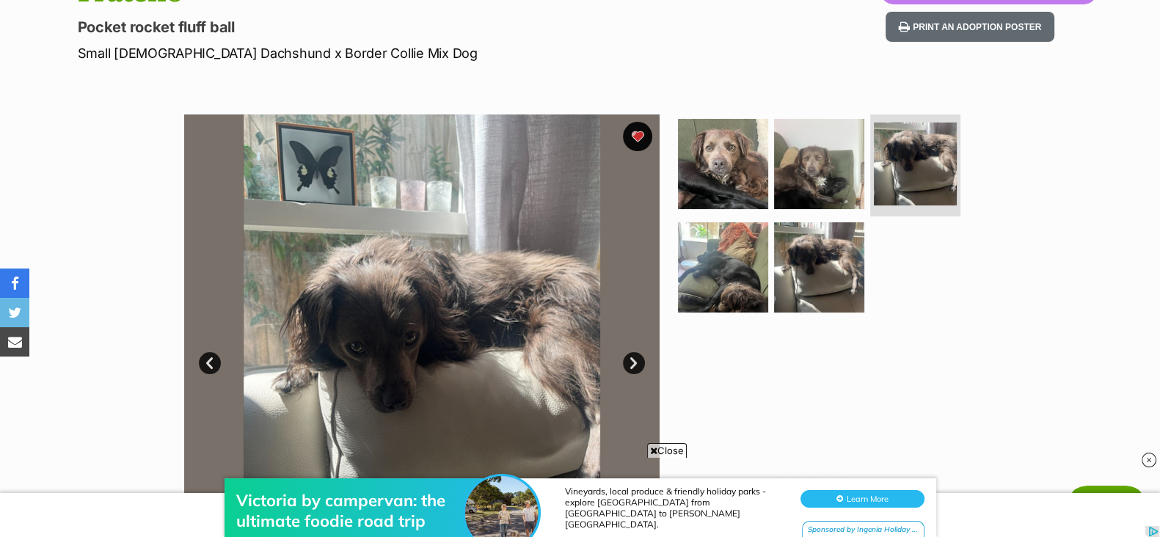
click at [624, 358] on link "Next" at bounding box center [634, 363] width 22 height 22
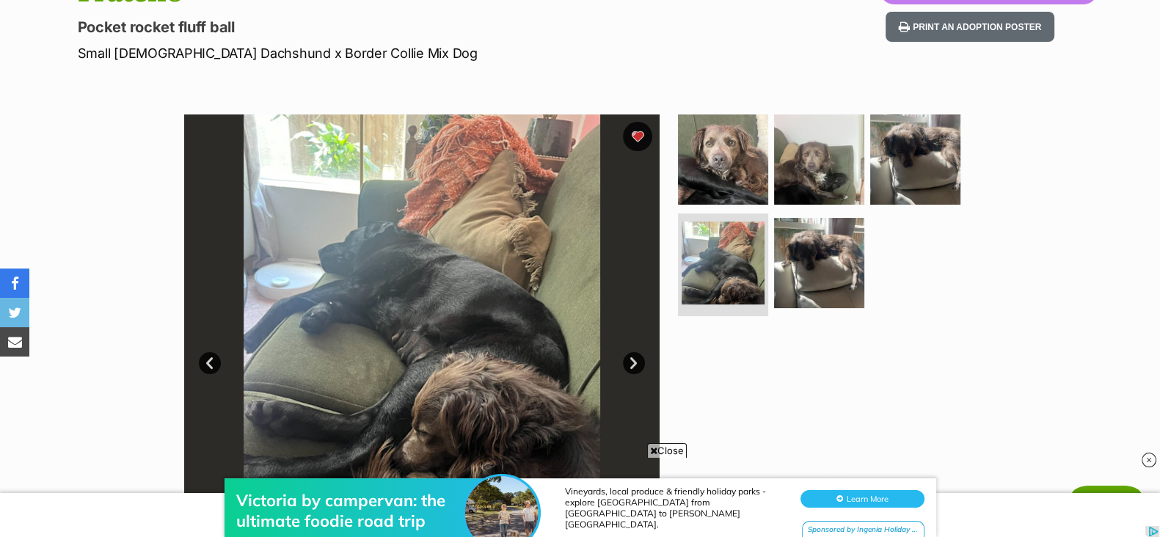
click at [624, 358] on link "Next" at bounding box center [634, 363] width 22 height 22
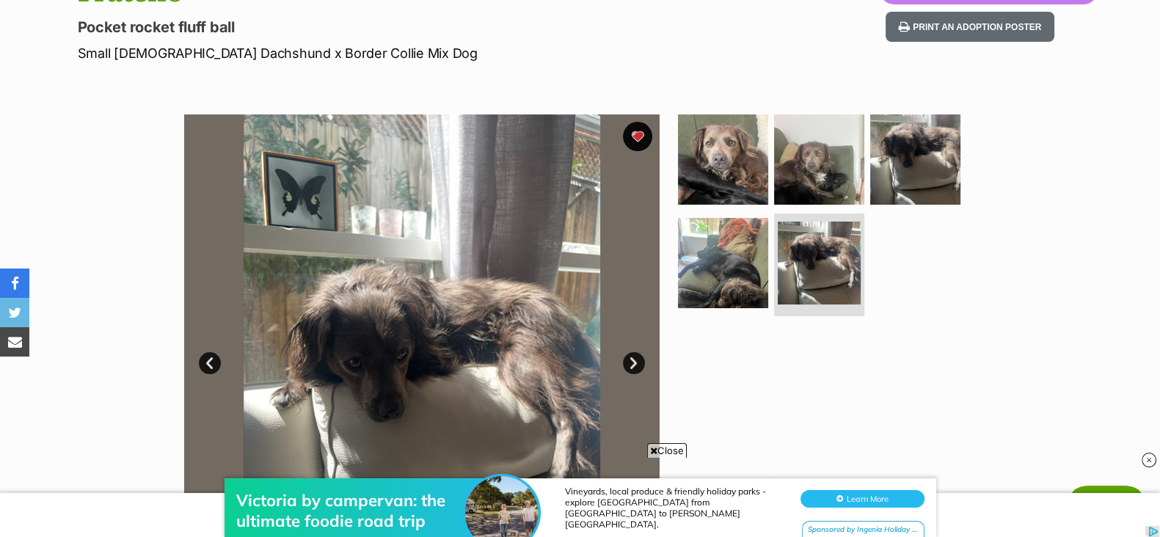
click at [624, 358] on link "Next" at bounding box center [634, 363] width 22 height 22
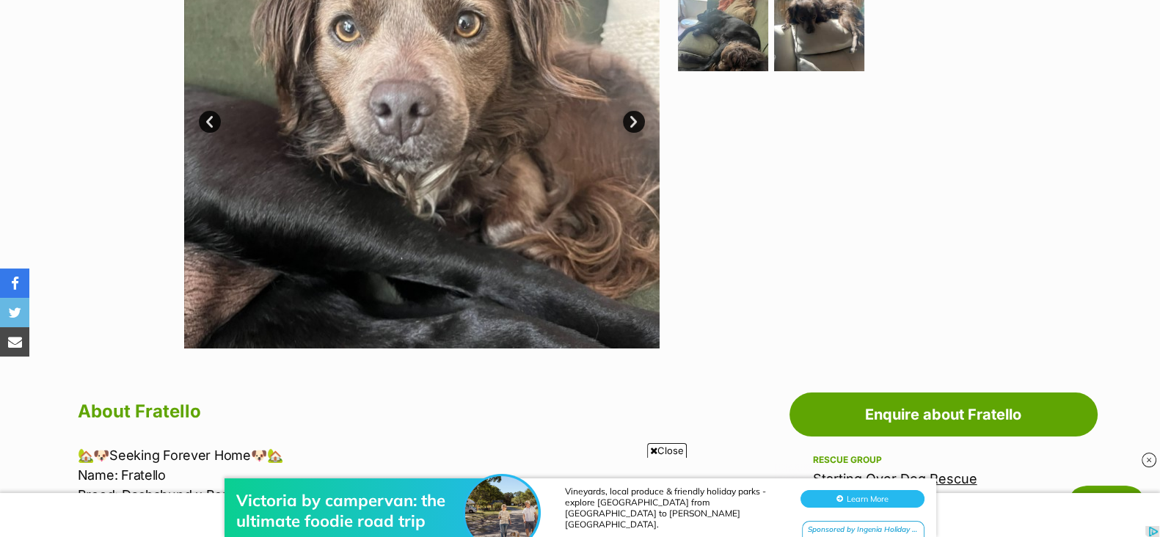
scroll to position [308, 0]
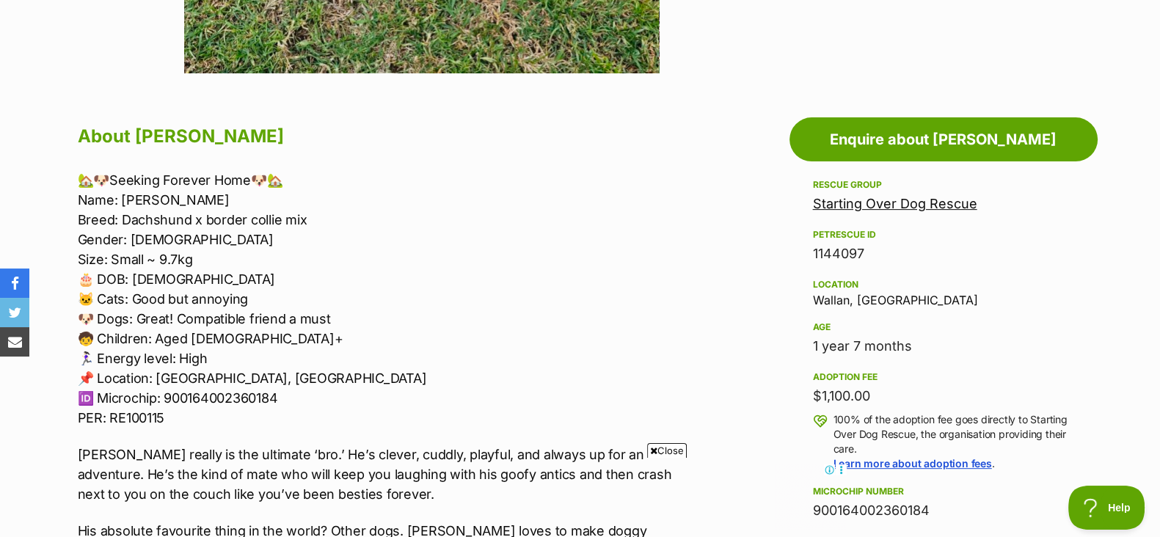
scroll to position [799, 0]
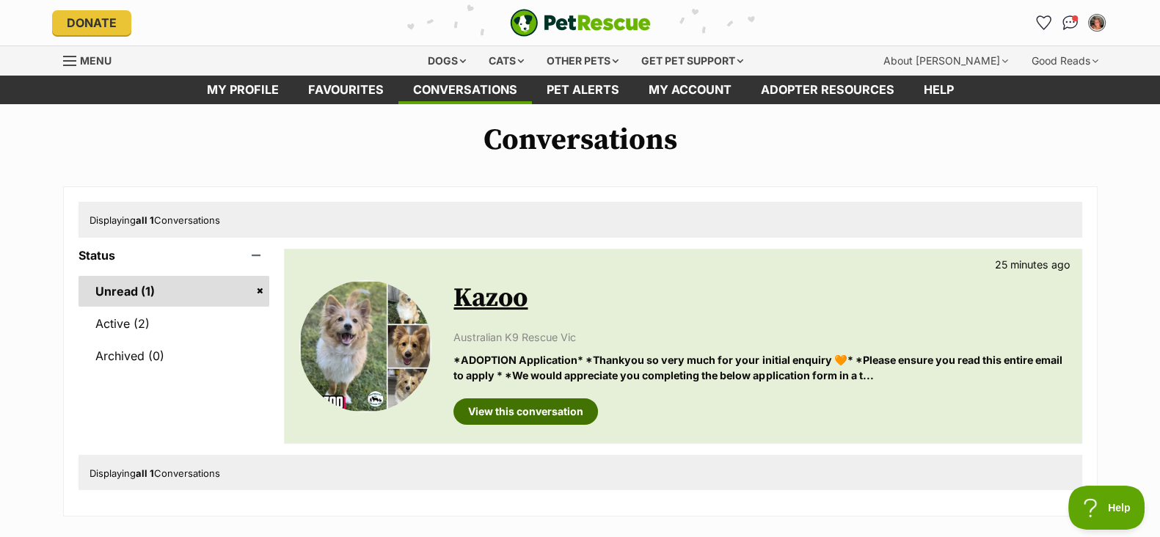
click at [559, 400] on link "View this conversation" at bounding box center [526, 412] width 145 height 26
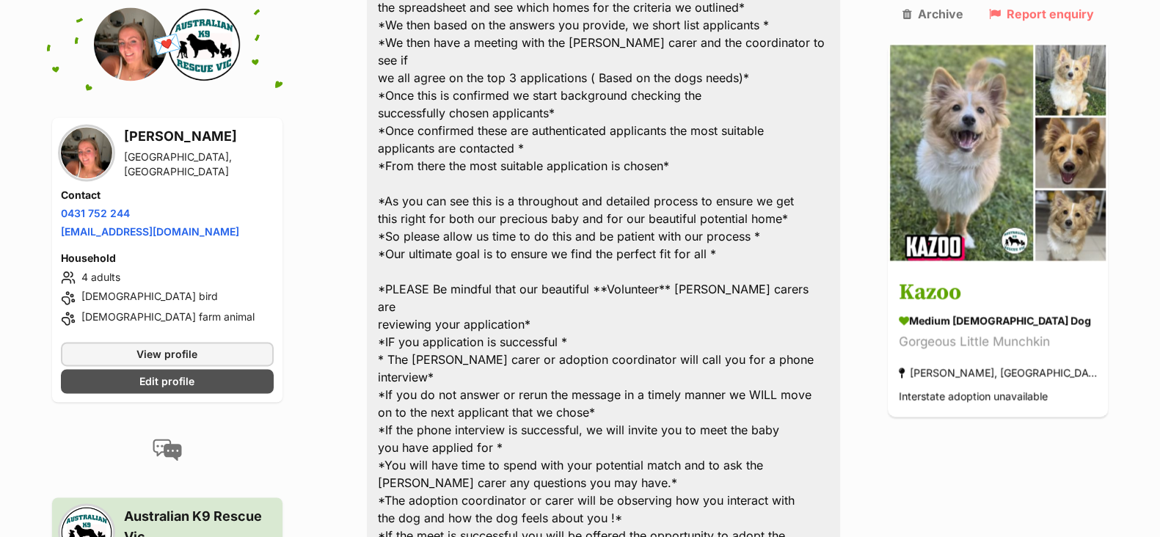
scroll to position [2876, 0]
